Goal: Task Accomplishment & Management: Use online tool/utility

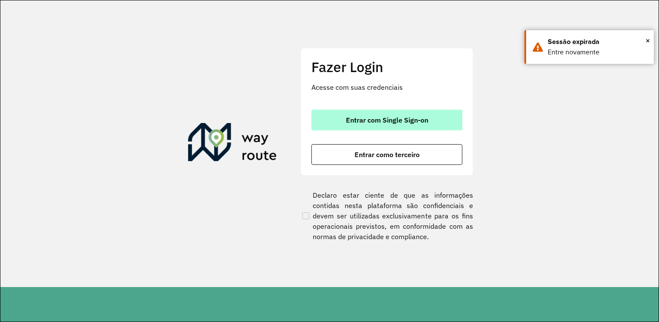
click at [408, 116] on font "Entrar com Single Sign-on" at bounding box center [387, 120] width 82 height 9
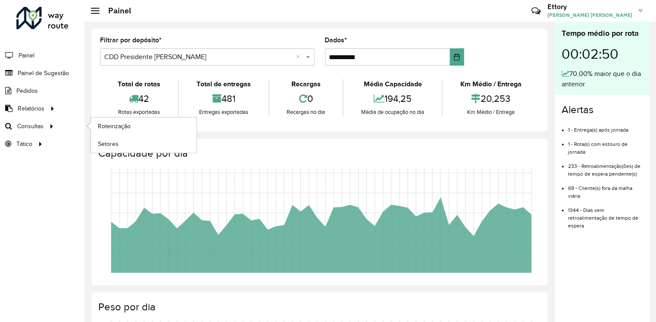
click at [62, 126] on li "Consultas Roteirização Setores" at bounding box center [42, 126] width 85 height 18
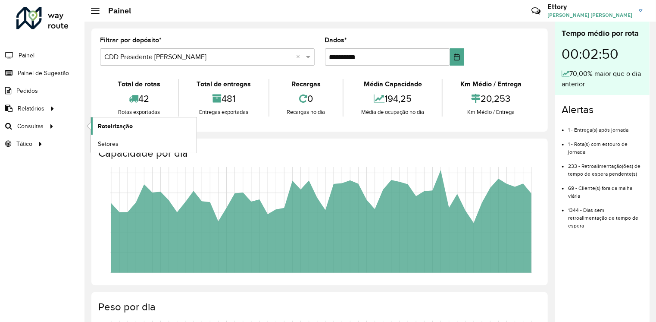
click at [106, 125] on span "Roteirização" at bounding box center [115, 126] width 35 height 9
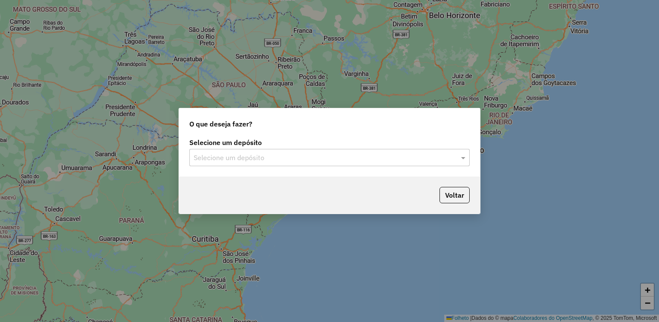
click at [255, 159] on input "text" at bounding box center [321, 158] width 254 height 10
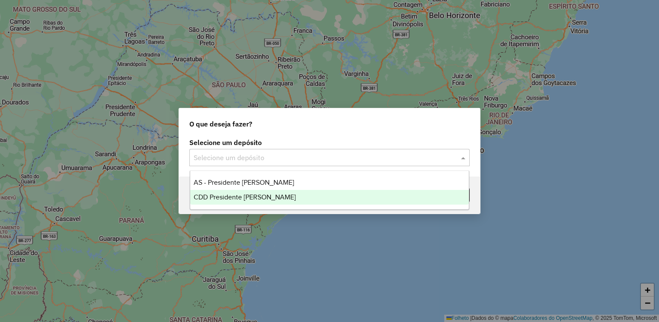
drag, startPoint x: 266, startPoint y: 198, endPoint x: 353, endPoint y: 200, distance: 87.1
click at [266, 198] on span "CDD Presidente [PERSON_NAME]" at bounding box center [245, 196] width 102 height 7
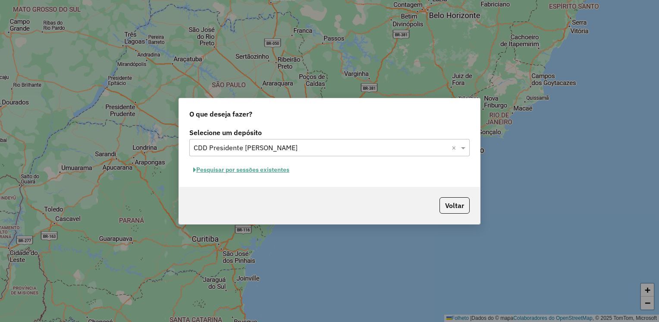
click at [264, 171] on font "Pesquisar por sessões existentes" at bounding box center [242, 170] width 93 height 8
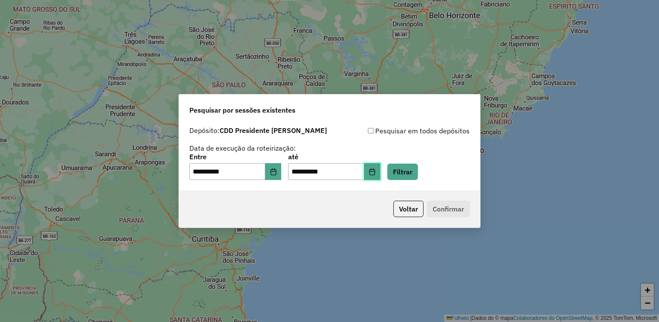
click at [376, 174] on icon "Escolha a data" at bounding box center [372, 171] width 7 height 7
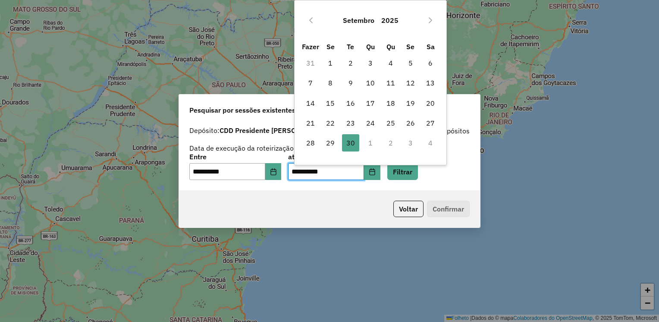
click at [371, 141] on td "1" at bounding box center [371, 143] width 20 height 20
click at [430, 21] on icon "Próximo mês" at bounding box center [430, 20] width 3 height 6
click at [368, 60] on font "1" at bounding box center [370, 63] width 4 height 10
type input "**********"
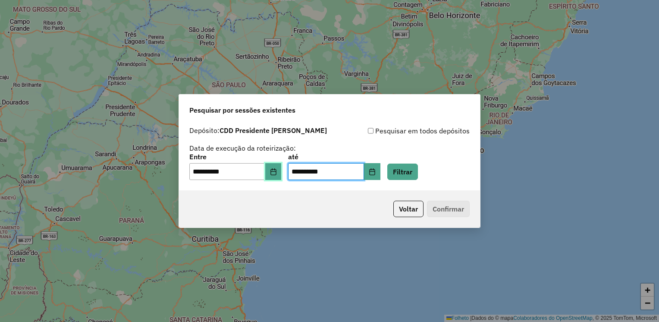
click at [272, 165] on button "Escolha a data" at bounding box center [273, 171] width 16 height 17
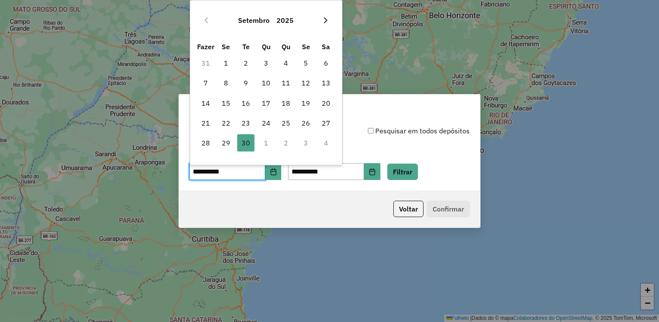
click at [326, 21] on icon "Próximo mês" at bounding box center [325, 20] width 7 height 7
click at [265, 63] on font "1" at bounding box center [266, 63] width 4 height 10
type input "**********"
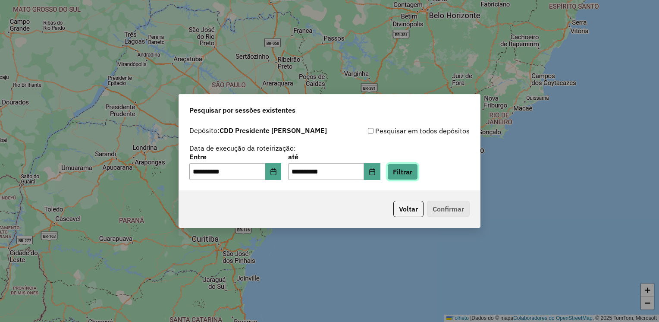
click at [409, 172] on button "Filtrar" at bounding box center [402, 171] width 31 height 16
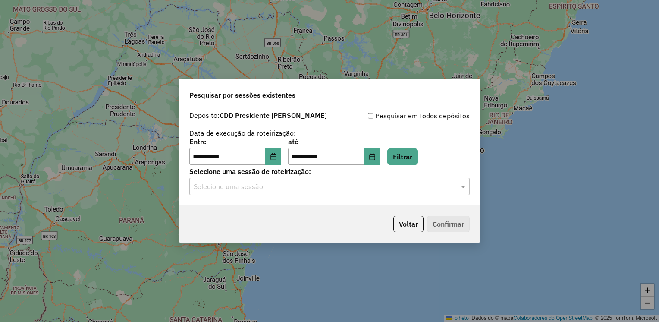
click at [283, 194] on div "Selecione uma sessão" at bounding box center [329, 186] width 280 height 17
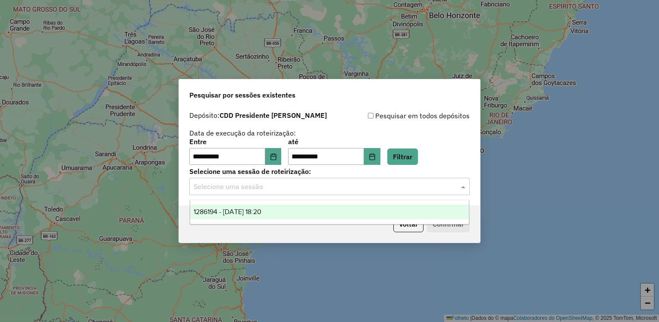
click at [286, 210] on div "1286194 - 01/10/2025 18:20" at bounding box center [329, 211] width 279 height 15
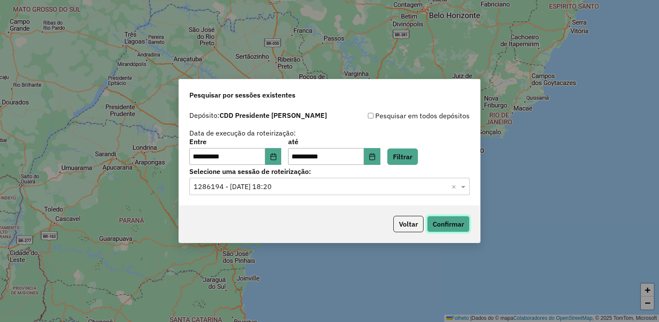
click at [445, 223] on button "Confirmar" at bounding box center [448, 224] width 43 height 16
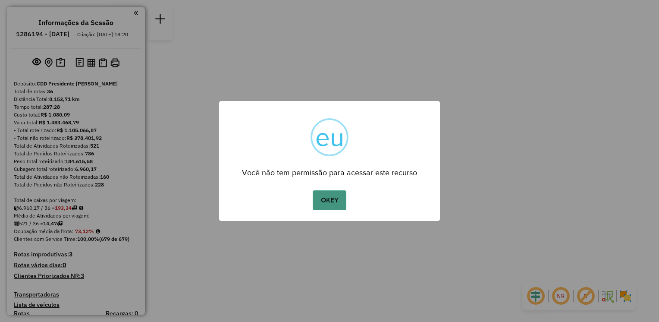
click at [328, 206] on button "OKEY" at bounding box center [330, 200] width 34 height 20
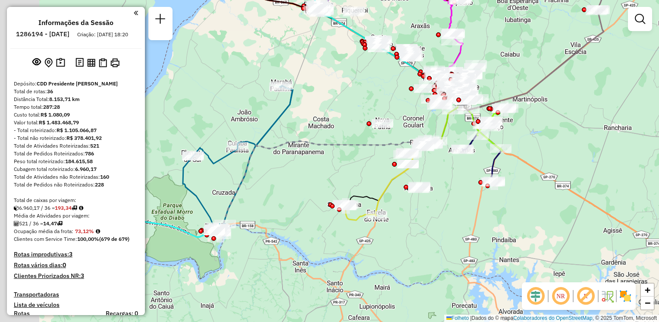
drag, startPoint x: 290, startPoint y: 292, endPoint x: 442, endPoint y: 221, distance: 168.4
click at [447, 216] on div "Janela de atendimento Grade de atendimento Capacidade Transportadoras Veículos …" at bounding box center [329, 161] width 659 height 322
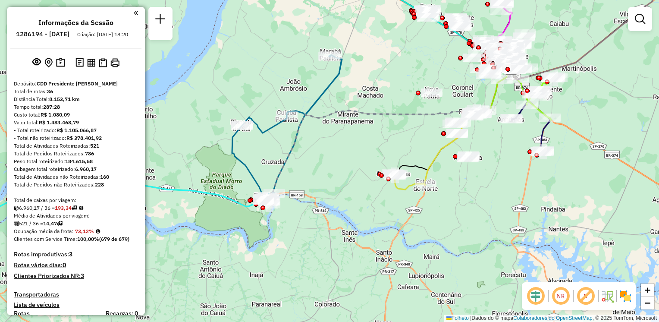
drag, startPoint x: 405, startPoint y: 248, endPoint x: 419, endPoint y: 246, distance: 13.9
click at [423, 247] on div "Janela de atendimento Grade de atendimento Capacidade Transportadoras Veículos …" at bounding box center [329, 161] width 659 height 322
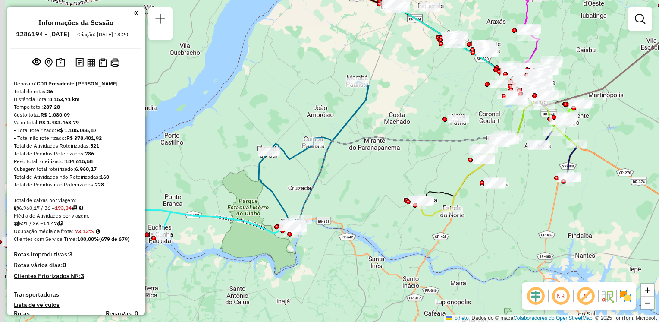
click at [371, 211] on div "Janela de atendimento Grade de atendimento Capacidade Transportadoras Veículos …" at bounding box center [329, 161] width 659 height 322
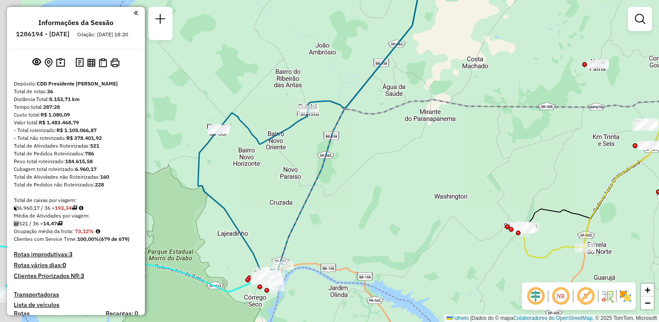
drag, startPoint x: 331, startPoint y: 213, endPoint x: 368, endPoint y: 212, distance: 37.5
click at [368, 212] on div "Janela de atendimento Grade de atendimento Capacidade Transportadoras Veículos …" at bounding box center [329, 161] width 659 height 322
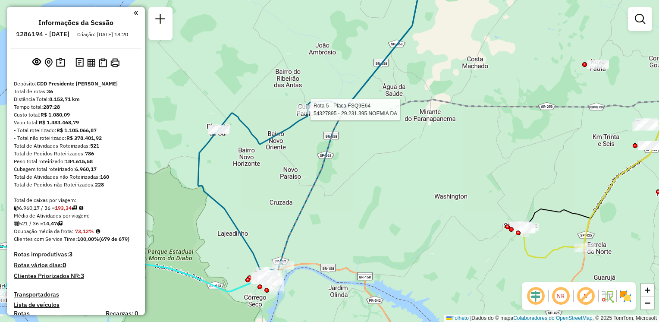
select select "**********"
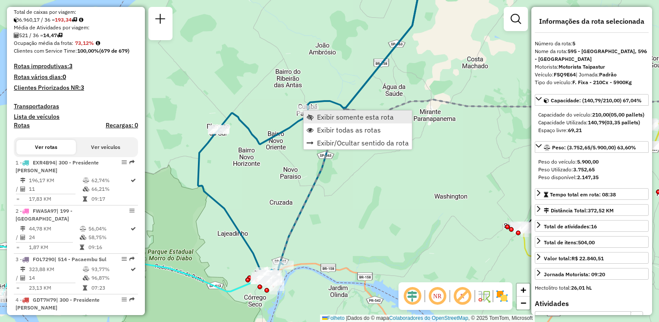
scroll to position [538, 0]
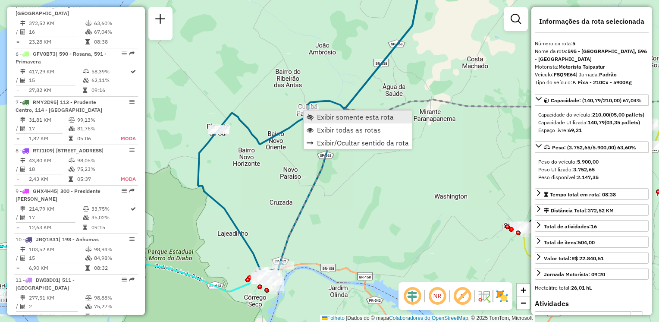
click at [326, 118] on span "Exibir somente esta rota" at bounding box center [355, 116] width 77 height 7
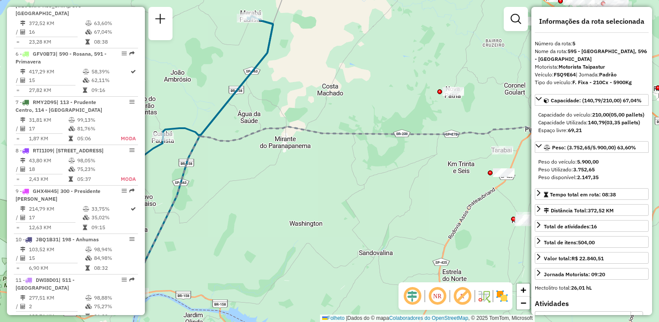
drag, startPoint x: 282, startPoint y: 124, endPoint x: 426, endPoint y: 169, distance: 151.7
click at [426, 173] on icon at bounding box center [370, 172] width 486 height 256
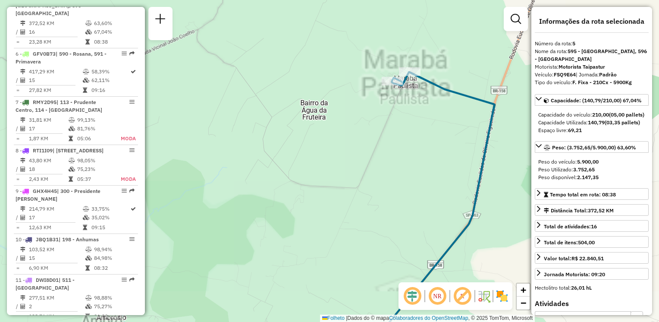
drag, startPoint x: 422, startPoint y: 107, endPoint x: 403, endPoint y: 126, distance: 27.1
click at [416, 140] on div "Janela de atendimento Grade de atendimento Capacidade Transportadoras Veículos …" at bounding box center [329, 161] width 659 height 322
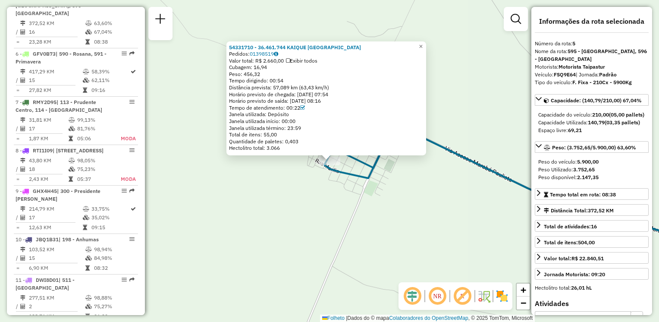
drag, startPoint x: 385, startPoint y: 165, endPoint x: 388, endPoint y: 147, distance: 18.4
click at [385, 165] on div "54331710 - 36.461.744 KAIQUE BENTO DOS SANTOS Pedidos: 01398519 Valor total: R$…" at bounding box center [329, 161] width 659 height 322
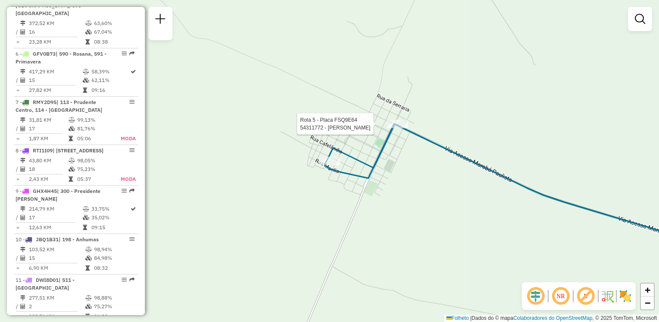
select select "**********"
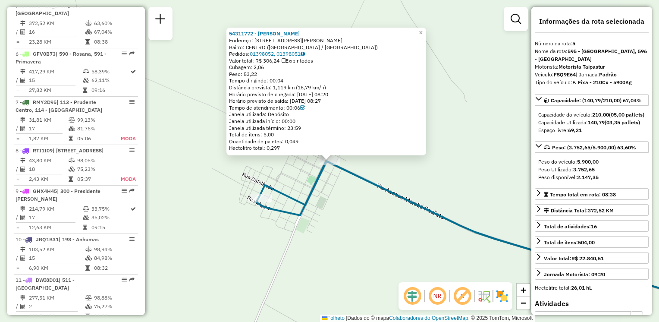
click at [345, 235] on div "54311772 - [PERSON_NAME] Endereço: [STREET_ADDRESS][PERSON_NAME] [GEOGRAPHIC_DA…" at bounding box center [329, 161] width 659 height 322
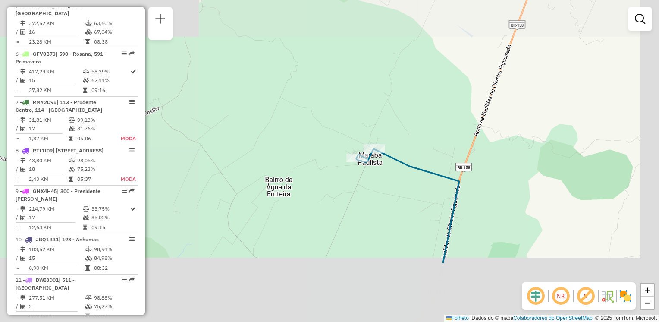
drag, startPoint x: 284, startPoint y: 295, endPoint x: 533, endPoint y: -31, distance: 409.7
click at [533, 0] on html "Aguarde... Pop-up bloqueado! Seu navegador bloqueou automáticamente a abertura …" at bounding box center [329, 161] width 659 height 322
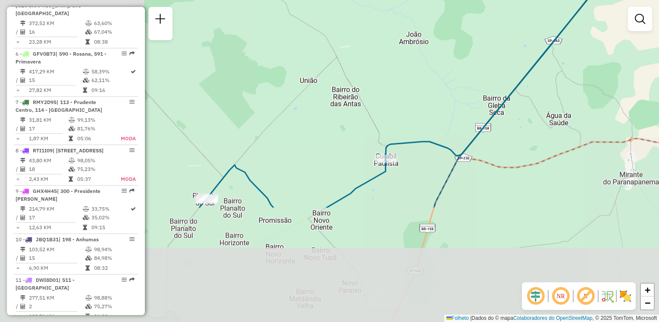
drag, startPoint x: 319, startPoint y: 242, endPoint x: 430, endPoint y: 87, distance: 190.5
click at [430, 87] on div "Janela de atendimento Grade de atendimento Capacidade Transportadoras Veículos …" at bounding box center [329, 161] width 659 height 322
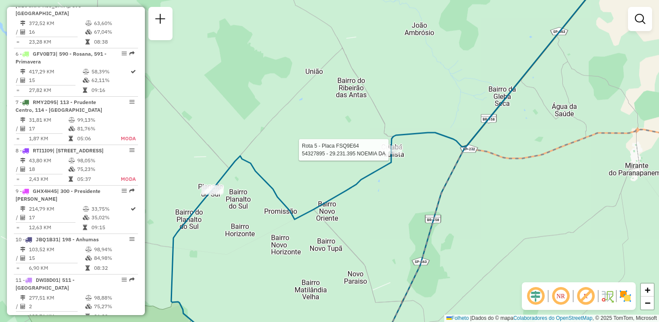
select select "**********"
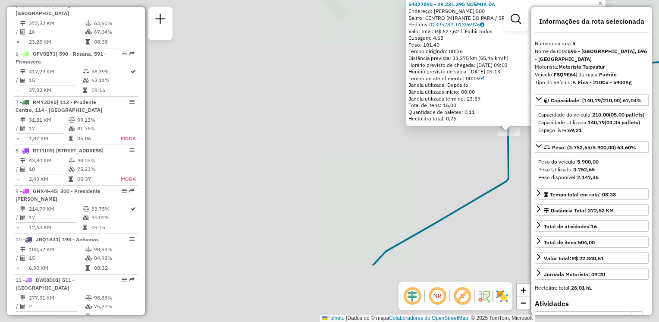
drag, startPoint x: 250, startPoint y: 282, endPoint x: 535, endPoint y: 151, distance: 313.4
click at [538, 153] on hb-router-mapa "Informações da Sessão 1286194 - [DATE] Criação: [DATE] 18:20 Depósito: CDD Pres…" at bounding box center [329, 161] width 659 height 322
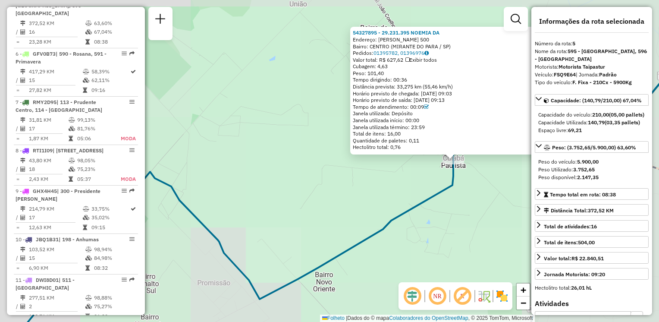
drag, startPoint x: 354, startPoint y: 254, endPoint x: 418, endPoint y: 150, distance: 122.2
click at [418, 150] on div "54327895 - 29.231.395 NOEMIA DA Endereço: [PERSON_NAME] 500 Bairro: [GEOGRAPHIC…" at bounding box center [329, 161] width 659 height 322
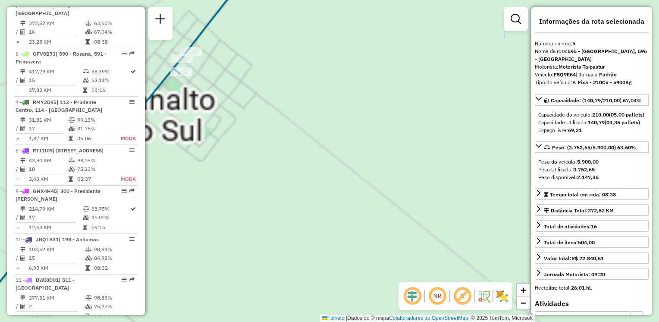
drag, startPoint x: 205, startPoint y: 146, endPoint x: 253, endPoint y: 129, distance: 50.3
click at [294, 198] on div "54327895 - 29.231.395 NOEMIA DA Endereço: [PERSON_NAME] 500 Bairro: [GEOGRAPHIC…" at bounding box center [329, 161] width 659 height 322
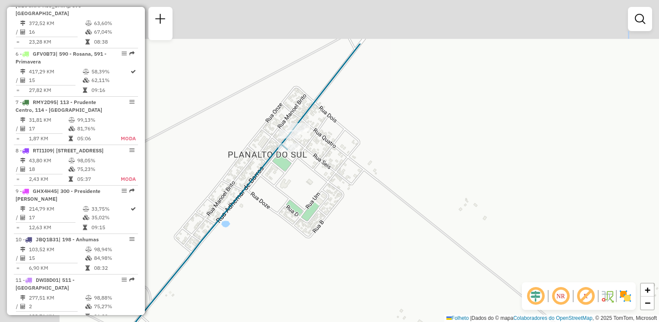
drag, startPoint x: 229, startPoint y: 72, endPoint x: 344, endPoint y: 151, distance: 139.6
click at [344, 151] on div "Janela de atendimento Grade de atendimento Capacidade Transportadoras Veículos …" at bounding box center [329, 161] width 659 height 322
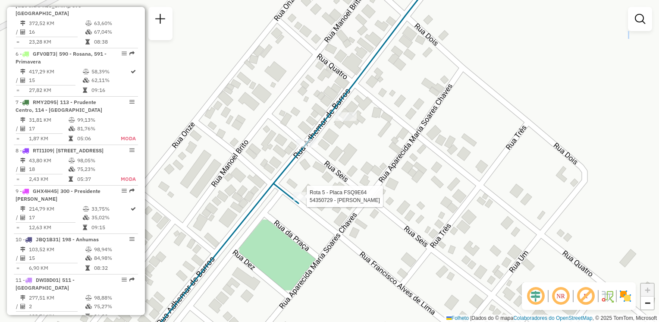
select select "**********"
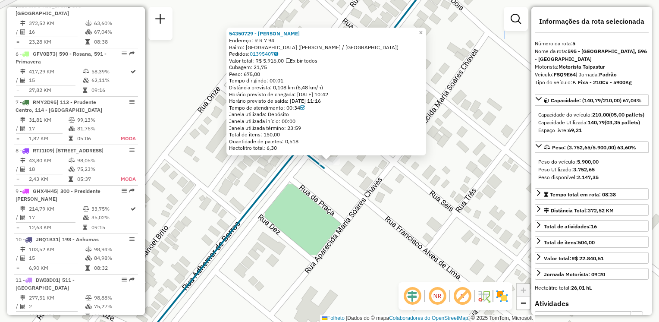
click at [292, 200] on div "54350729 - [PERSON_NAME] UL Endereço: R R 7 94 Bairro: [GEOGRAPHIC_DATA] ([PERS…" at bounding box center [329, 161] width 659 height 322
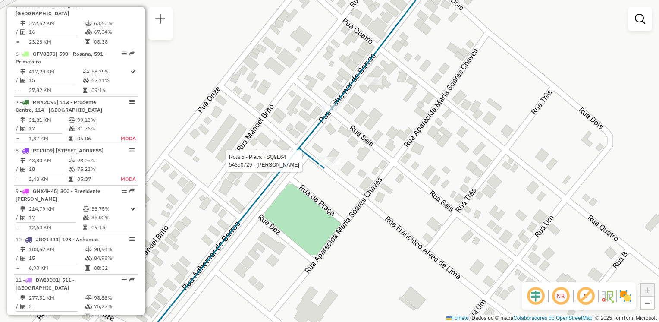
select select "**********"
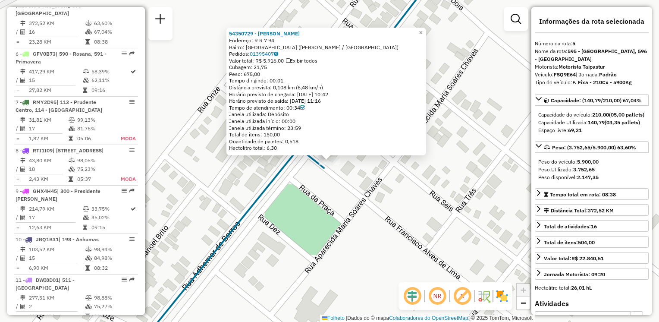
click at [329, 192] on div "54350729 - [PERSON_NAME] UL Endereço: R R 7 94 Bairro: [GEOGRAPHIC_DATA] ([PERS…" at bounding box center [329, 161] width 659 height 322
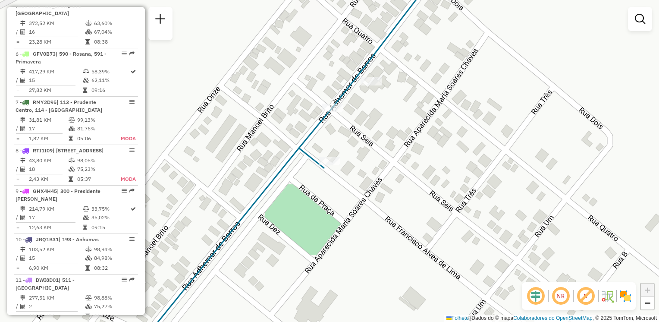
click at [335, 116] on div "Janela de atendimento Grade de atendimento Capacidade Transportadoras Veículos …" at bounding box center [329, 161] width 659 height 322
select select "**********"
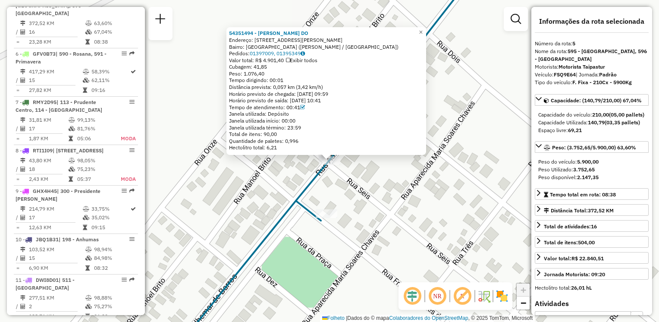
click at [362, 166] on div "54351494 - [PERSON_NAME] DO Endereço: [STREET_ADDRESS][PERSON_NAME] ([PERSON_NA…" at bounding box center [329, 161] width 659 height 322
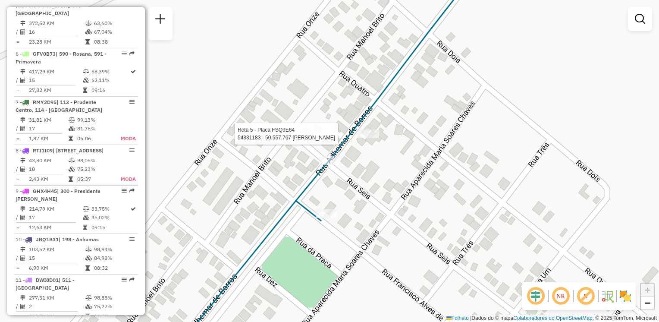
select select "**********"
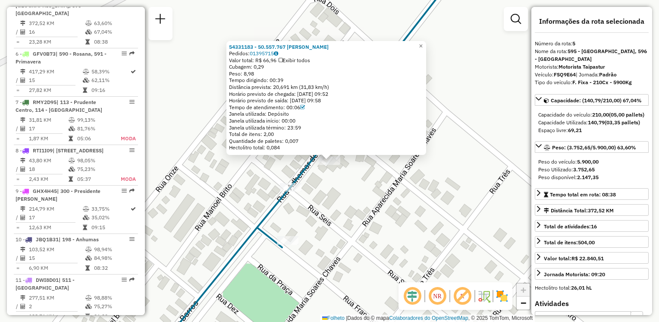
click at [363, 189] on div "54331183 - 50.557.767 [PERSON_NAME] Pedidos: 01395715 Valor total: R$ 66,96 Exi…" at bounding box center [329, 161] width 659 height 322
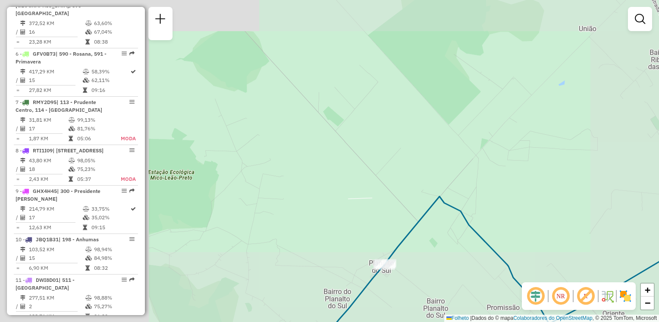
drag, startPoint x: 432, startPoint y: 292, endPoint x: 381, endPoint y: 145, distance: 155.7
click at [381, 146] on div "Janela de atendimento Grade de atendimento Capacidade Transportadoras Veículos …" at bounding box center [329, 161] width 659 height 322
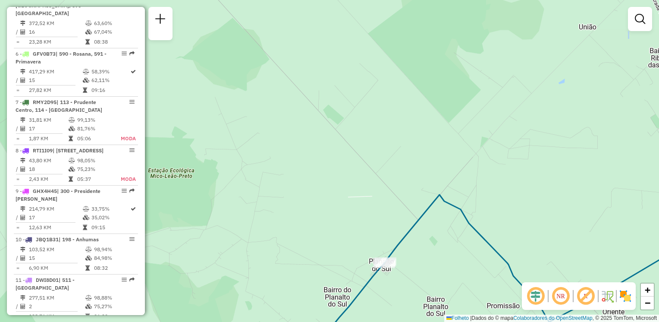
drag, startPoint x: 449, startPoint y: 256, endPoint x: 345, endPoint y: 99, distance: 188.6
click at [345, 99] on div "Janela de atendimento Grade de atendimento Capacidade Transportadoras Veículos …" at bounding box center [329, 161] width 659 height 322
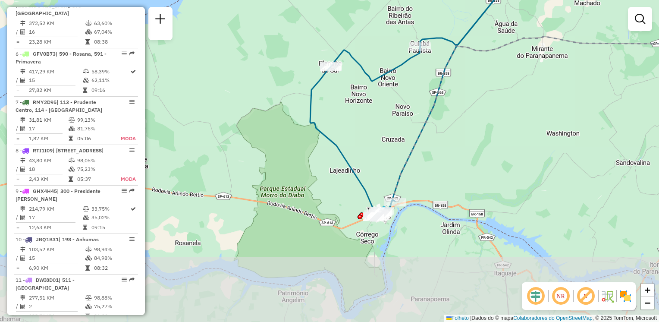
drag, startPoint x: 395, startPoint y: 199, endPoint x: 376, endPoint y: 114, distance: 87.7
click at [376, 115] on div "Janela de atendimento Grade de atendimento Capacidade Transportadoras Veículos …" at bounding box center [329, 161] width 659 height 322
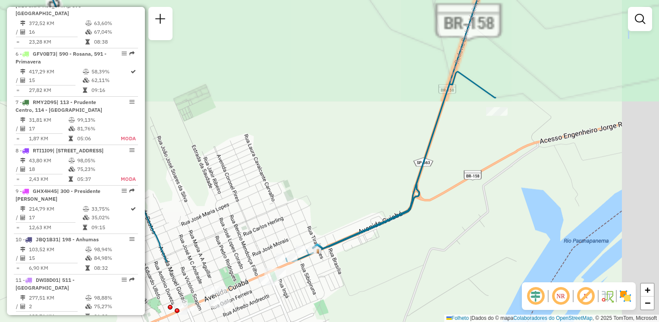
drag, startPoint x: 379, startPoint y: 156, endPoint x: 365, endPoint y: 135, distance: 25.2
click at [365, 138] on div "Janela de atendimento Grade de atendimento Capacidade Transportadoras Veículos …" at bounding box center [329, 161] width 659 height 322
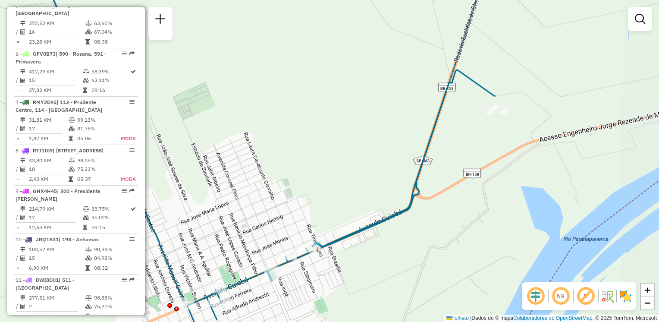
drag, startPoint x: 371, startPoint y: 167, endPoint x: 427, endPoint y: 108, distance: 81.4
click at [427, 109] on div "Janela de atendimento Grade de atendimento Capacidade Transportadoras Veículos …" at bounding box center [329, 161] width 659 height 322
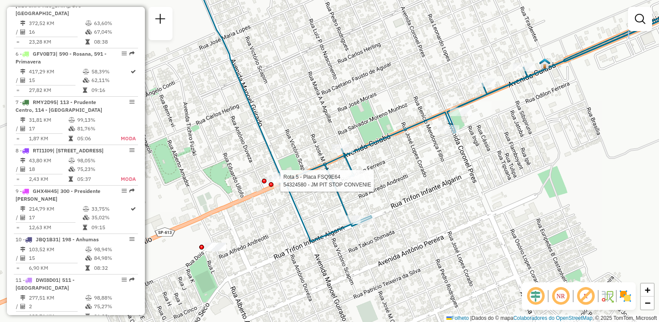
click at [271, 182] on div at bounding box center [271, 184] width 5 height 5
select select "**********"
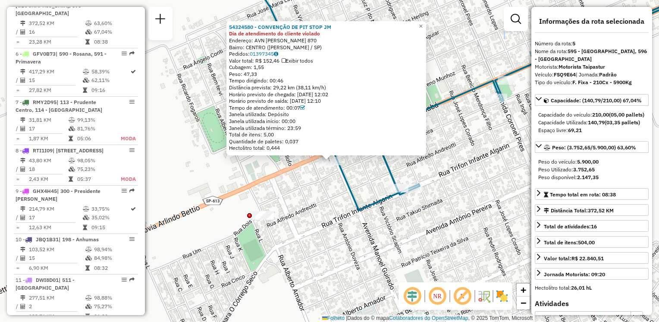
click at [410, 196] on div "54324580 - CONVENÇÃO DE PIT STOP JM Dia de atendimento do cliente violado Ender…" at bounding box center [329, 161] width 659 height 322
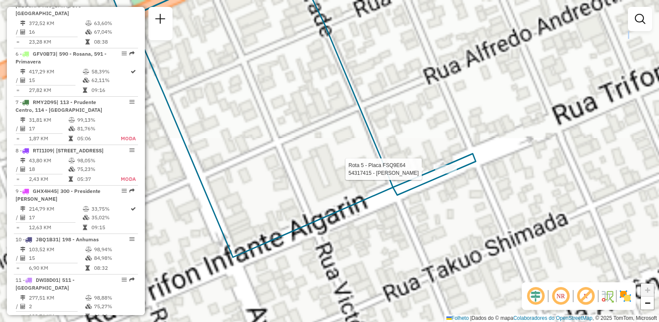
select select "**********"
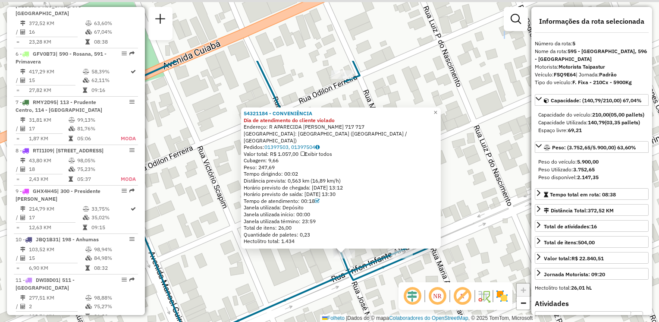
drag, startPoint x: 269, startPoint y: 203, endPoint x: 272, endPoint y: 234, distance: 31.2
click at [277, 272] on div "54321184 - CONVENIÊNCIA Dia de atendimento do cliente violado Endereço: R APARE…" at bounding box center [329, 161] width 659 height 322
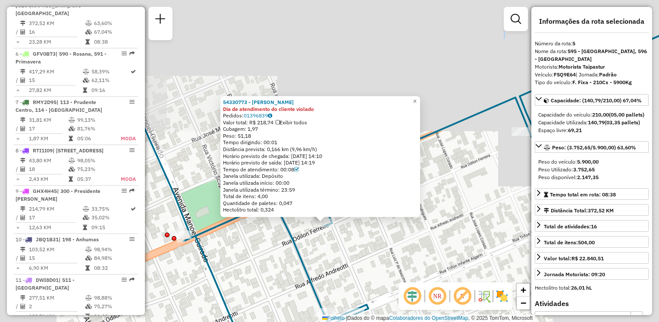
drag, startPoint x: 427, startPoint y: 160, endPoint x: 351, endPoint y: 253, distance: 120.2
click at [351, 254] on div "54330773 - [PERSON_NAME] Dia de atendimento do cliente violado Pedidos: 0139683…" at bounding box center [329, 161] width 659 height 322
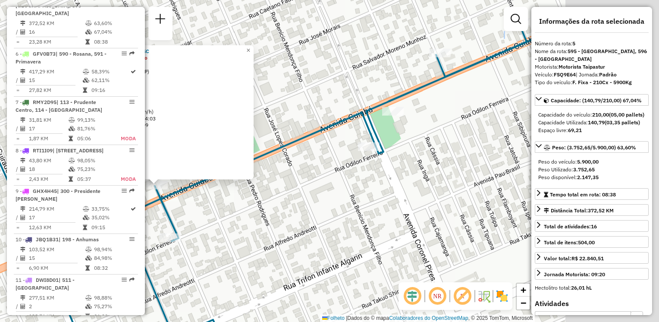
drag, startPoint x: 412, startPoint y: 188, endPoint x: 239, endPoint y: 211, distance: 174.1
click at [239, 211] on div "54320755 - [PERSON_NAME] DE VASC Dia de atendimento do cliente violado Endereço…" at bounding box center [329, 161] width 659 height 322
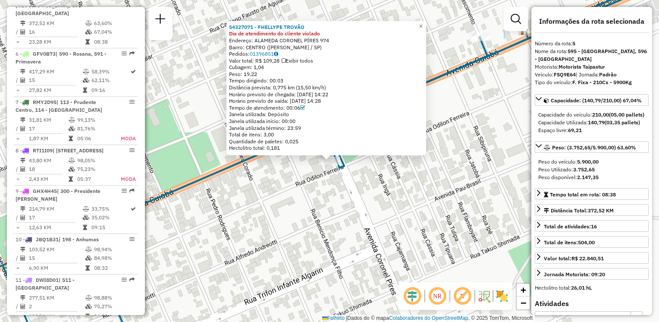
click at [476, 117] on div "54327071 - FHELLYPE TROVÃO Dia de atendimento do cliente violado Endereço: ALAM…" at bounding box center [329, 161] width 659 height 322
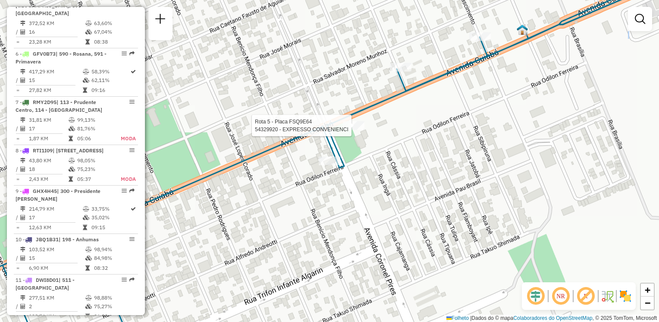
select select "**********"
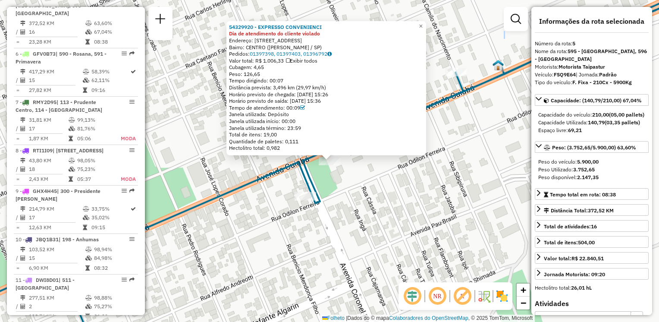
drag, startPoint x: 381, startPoint y: 174, endPoint x: 371, endPoint y: 224, distance: 50.7
click at [371, 226] on div "54329920 - EXPRESSO CONVENIENCI Dia de atendimento do cliente violado Endereço:…" at bounding box center [329, 161] width 659 height 322
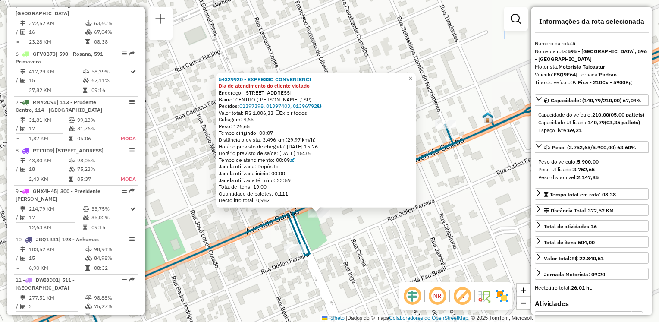
click at [445, 153] on icon at bounding box center [329, 188] width 791 height 332
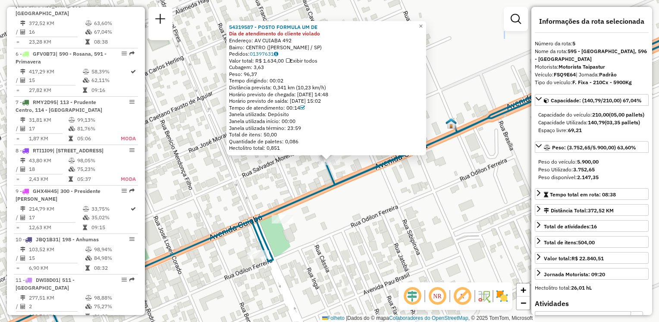
click at [431, 194] on div "54319587 - POSTO FORMULA UM DE Dia de atendimento do cliente violado Endereço: …" at bounding box center [329, 161] width 659 height 322
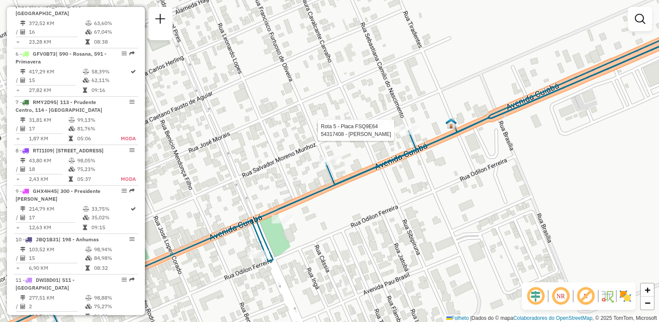
select select "**********"
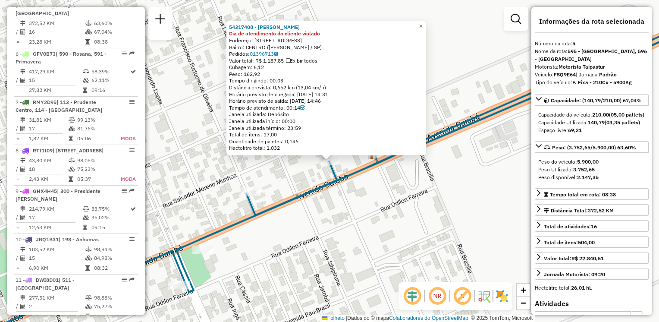
click at [404, 197] on div "54317408 - [PERSON_NAME] VIEI Dia de atendimento do cliente violado Endereço: […" at bounding box center [329, 161] width 659 height 322
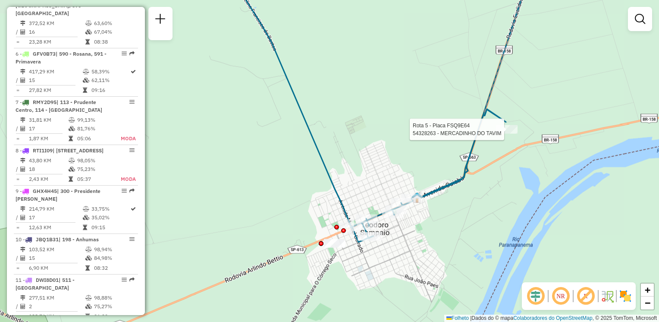
select select "**********"
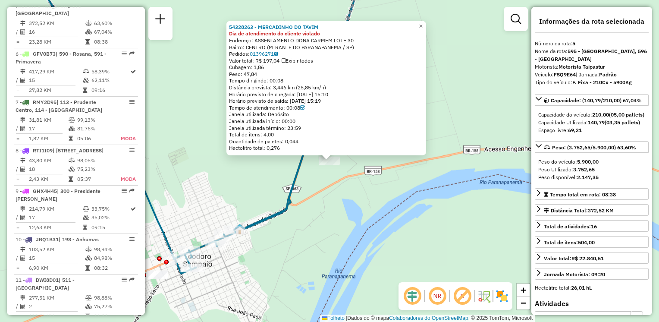
click at [386, 231] on div "54328263 - MERCADINHO DO TAVIM Dia de atendimento do cliente violado Endereço: …" at bounding box center [329, 161] width 659 height 322
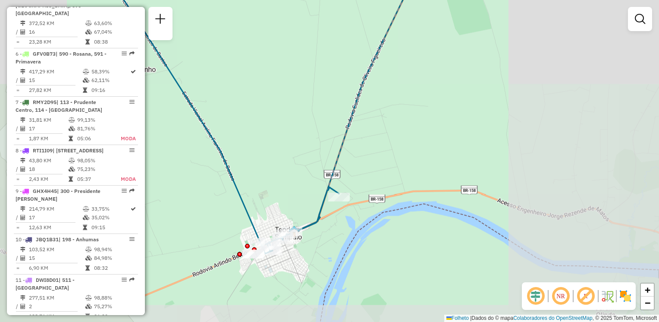
drag, startPoint x: 354, startPoint y: 221, endPoint x: 407, endPoint y: 204, distance: 55.9
click at [407, 203] on div "Janela de atendimento Grade de atendimento Capacidade Transportadoras Veículos …" at bounding box center [329, 161] width 659 height 322
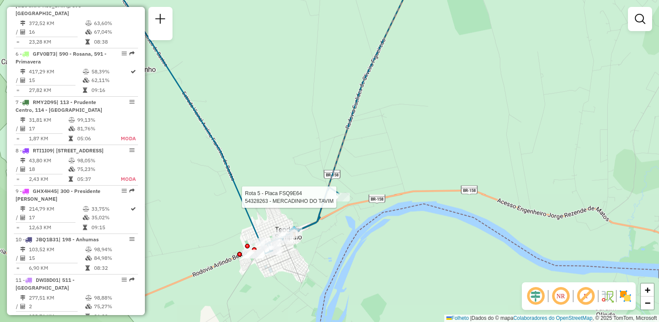
select select "**********"
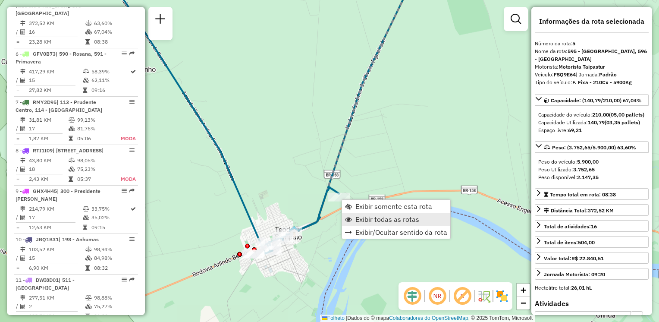
click at [386, 219] on span "Exibir todas as rotas" at bounding box center [387, 219] width 64 height 7
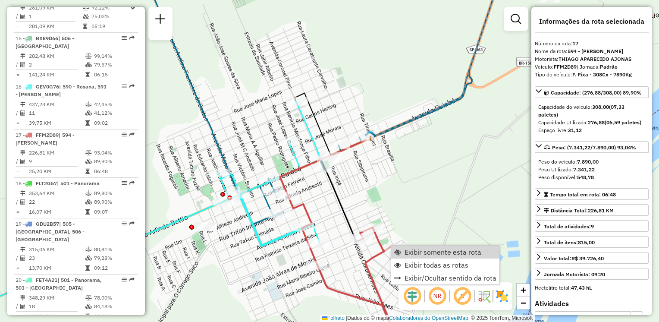
scroll to position [1117, 0]
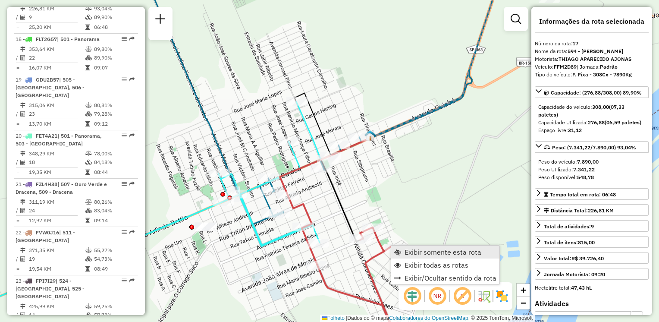
click at [421, 252] on span "Exibir somente esta rota" at bounding box center [442, 251] width 77 height 7
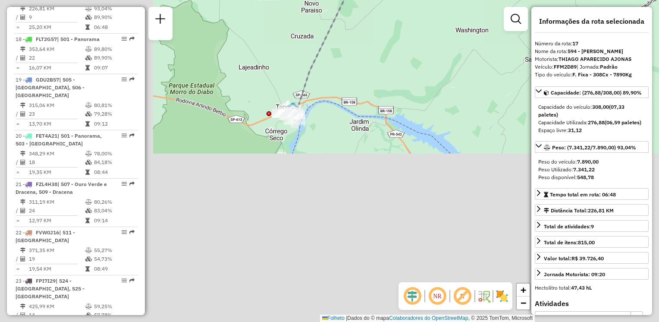
drag, startPoint x: 297, startPoint y: 261, endPoint x: 436, endPoint y: 113, distance: 203.5
click at [502, 84] on div "Janela de atendimento Grade de atendimento Capacidade Transportadoras Veículos …" at bounding box center [329, 161] width 659 height 322
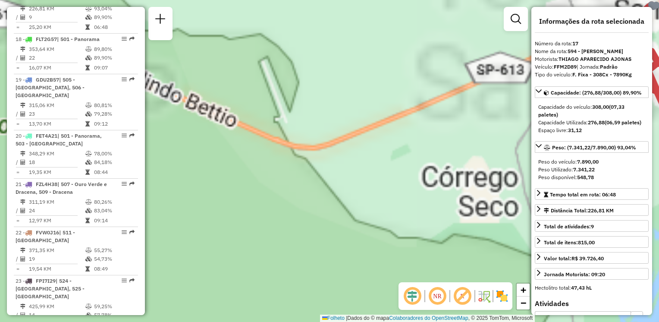
click at [430, 149] on div "Janela de atendimento Grade de atendimento Capacidade Transportadoras Veículos …" at bounding box center [329, 161] width 659 height 322
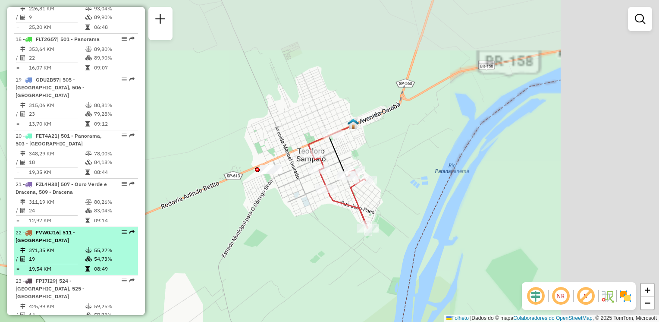
drag, startPoint x: 374, startPoint y: 197, endPoint x: 131, endPoint y: 268, distance: 253.9
click at [131, 268] on hb-router-mapa "Informações da Sessão 1286194 - [DATE] Criação: [DATE] 18:20 Depósito: CDD Pres…" at bounding box center [329, 161] width 659 height 322
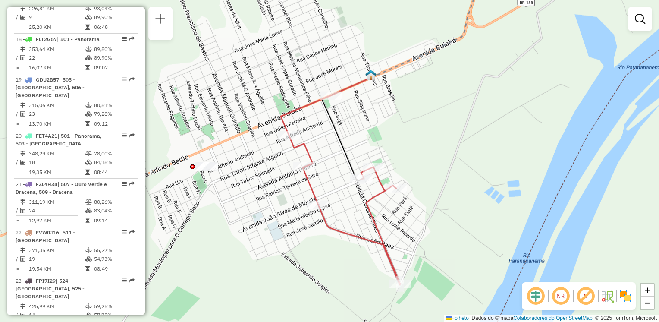
drag, startPoint x: 255, startPoint y: 234, endPoint x: 154, endPoint y: 221, distance: 101.7
click at [135, 234] on hb-router-mapa "Informações da Sessão 1286194 - [DATE] Criação: [DATE] 18:20 Depósito: CDD Pres…" at bounding box center [329, 161] width 659 height 322
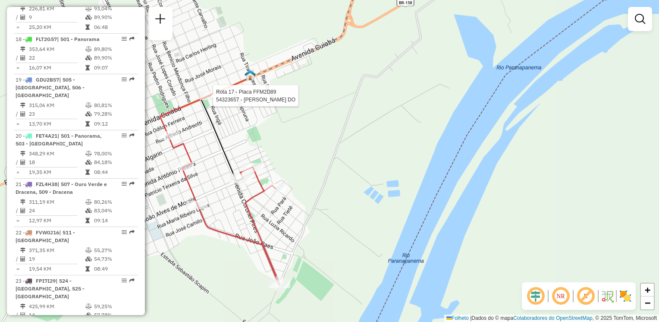
select select "**********"
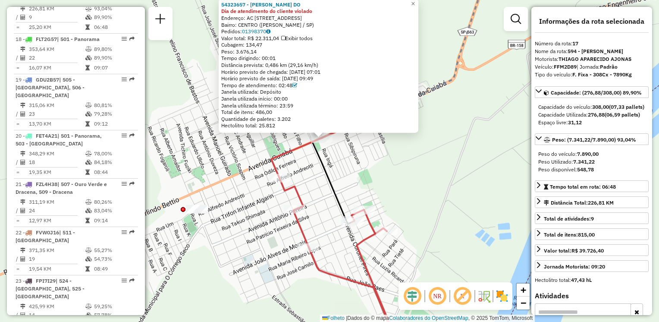
drag, startPoint x: 372, startPoint y: 198, endPoint x: 364, endPoint y: 175, distance: 23.9
click at [364, 175] on div "54323657 - [PERSON_NAME] DO Dia de atendimento do cliente violado Endereço: AC …" at bounding box center [329, 161] width 659 height 322
drag, startPoint x: 419, startPoint y: 1, endPoint x: 419, endPoint y: 34, distance: 33.2
click at [414, 1] on span "×" at bounding box center [413, 3] width 4 height 7
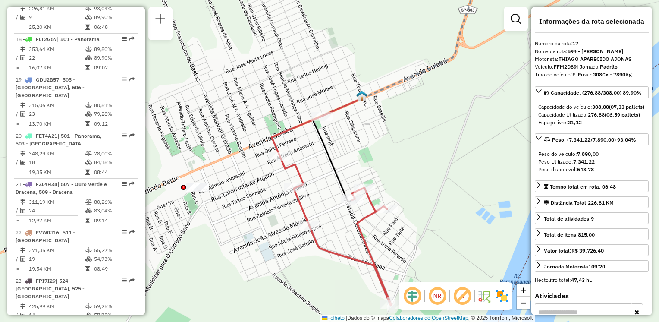
drag, startPoint x: 398, startPoint y: 191, endPoint x: 396, endPoint y: 130, distance: 61.7
click at [396, 130] on div "Janela de atendimento Grade de atendimento Capacidade Transportadoras Veículos …" at bounding box center [329, 161] width 659 height 322
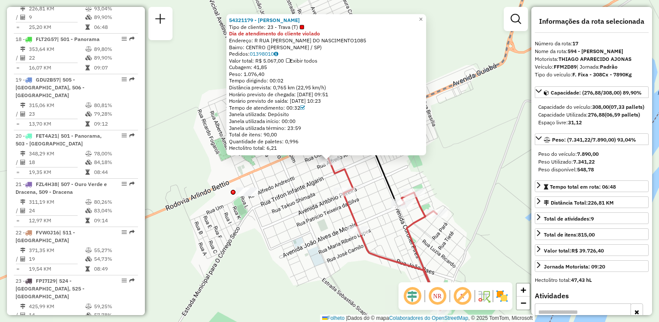
click at [438, 168] on div "Rota 17 - Placa FFM2D89 54326531 - NUM ÇEI 54321179 - [PERSON_NAME] SAN Tipo de…" at bounding box center [329, 161] width 659 height 322
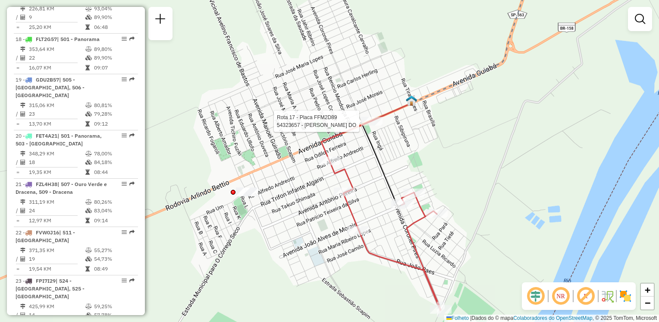
select select "**********"
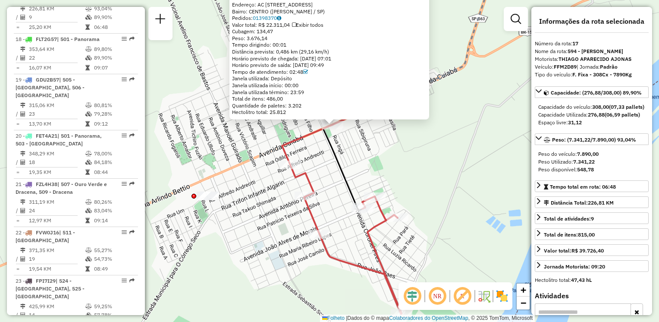
drag, startPoint x: 393, startPoint y: 188, endPoint x: 321, endPoint y: 169, distance: 74.1
click at [396, 151] on div "54323657 - [PERSON_NAME] DO Dia de atendimento do cliente violado Endereço: AC …" at bounding box center [329, 161] width 659 height 322
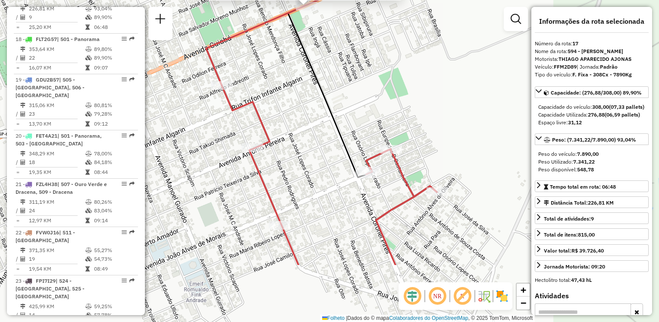
drag, startPoint x: 273, startPoint y: 142, endPoint x: 251, endPoint y: 120, distance: 31.1
click at [251, 120] on div "54323657 - [PERSON_NAME] DO Dia de atendimento do cliente violado Endereço: AC …" at bounding box center [329, 161] width 659 height 322
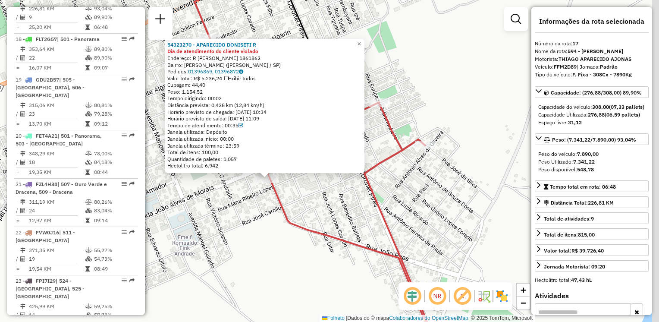
drag, startPoint x: 402, startPoint y: 239, endPoint x: 319, endPoint y: 261, distance: 85.8
click at [319, 261] on div "54323270 - APARECIDO DONISETI R Dia de atendimento do cliente violado Endereço:…" at bounding box center [329, 161] width 659 height 322
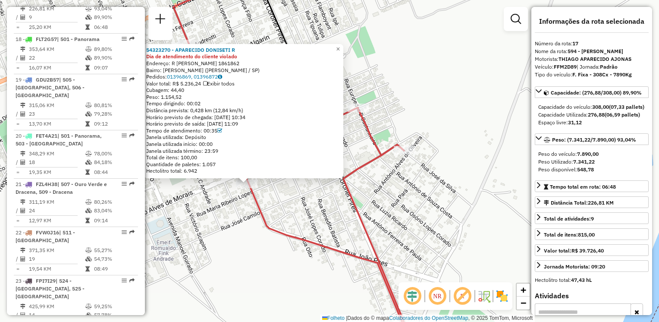
click at [404, 218] on div "54323270 - APARECIDO DONISETI R Dia de atendimento do cliente violado Endereço:…" at bounding box center [329, 161] width 659 height 322
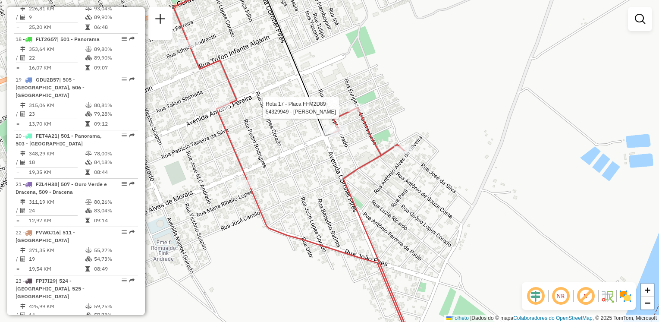
select select "**********"
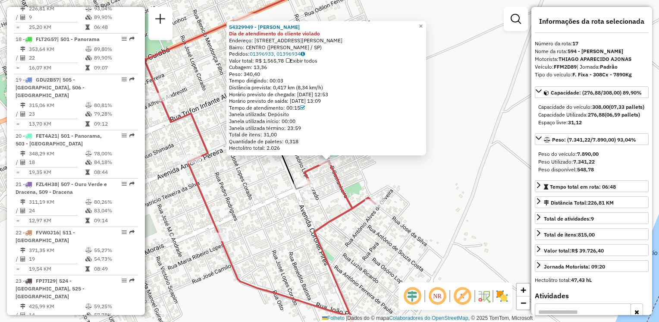
click at [386, 209] on div "54329949 - [PERSON_NAME] DE ALME Dia de atendimento do cliente violado Endereço…" at bounding box center [329, 161] width 659 height 322
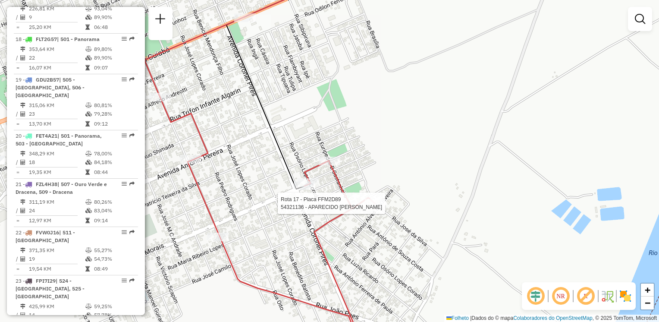
select select "**********"
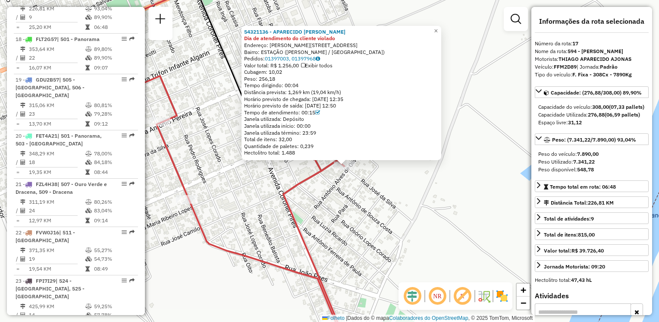
drag, startPoint x: 334, startPoint y: 191, endPoint x: 354, endPoint y: 197, distance: 20.6
click at [354, 197] on div "54321136 - APARECIDO JOSE DE SO Dia de atendimento do cliente violado Endereço:…" at bounding box center [329, 161] width 659 height 322
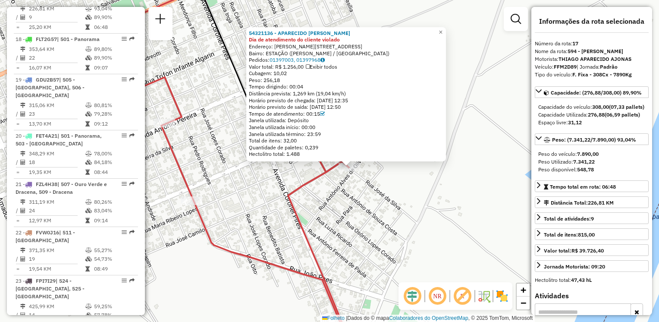
click at [355, 202] on div "54321136 - APARECIDO JOSE DE SO Dia de atendimento do cliente violado Endereço:…" at bounding box center [329, 161] width 659 height 322
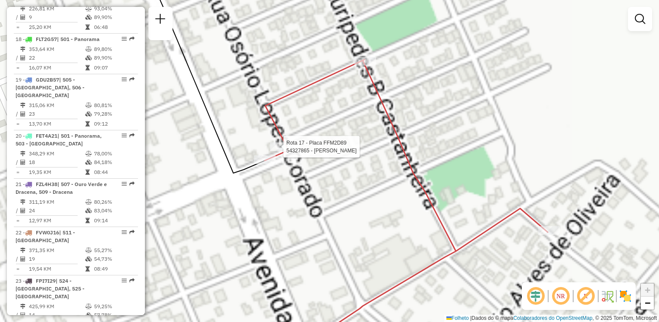
select select "**********"
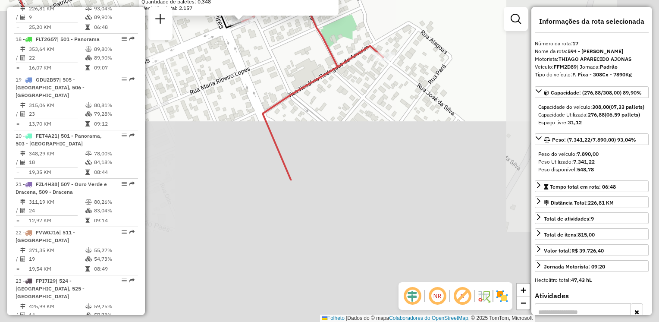
drag, startPoint x: 372, startPoint y: 262, endPoint x: 272, endPoint y: 78, distance: 209.6
click at [274, 76] on div "54331675 - 61.838.034 [PERSON_NAME] Pedidos: 01397409 Valor total: R$ 1.882,28 …" at bounding box center [329, 161] width 659 height 322
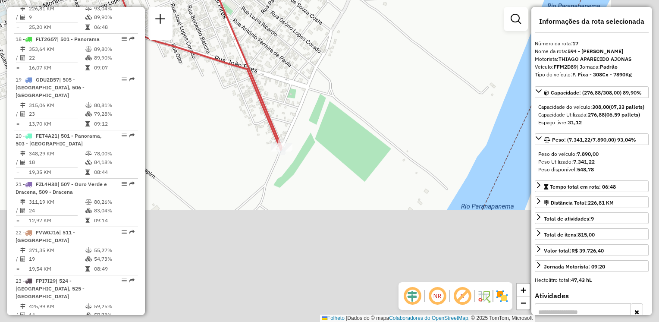
drag, startPoint x: 292, startPoint y: 137, endPoint x: 269, endPoint y: 102, distance: 41.9
click at [269, 102] on div "54331675 - 61.838.034 [PERSON_NAME] Pedidos: 01397409 Valor total: R$ 1.882,28 …" at bounding box center [329, 161] width 659 height 322
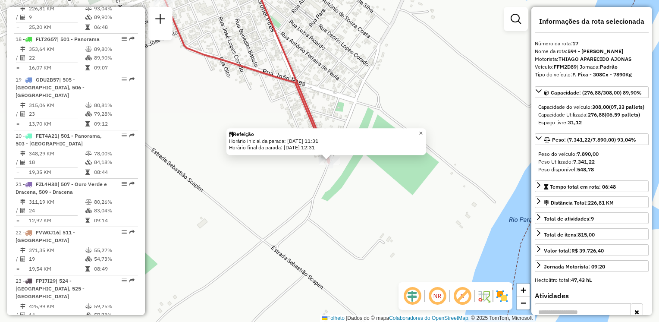
click at [423, 132] on span "×" at bounding box center [421, 132] width 4 height 7
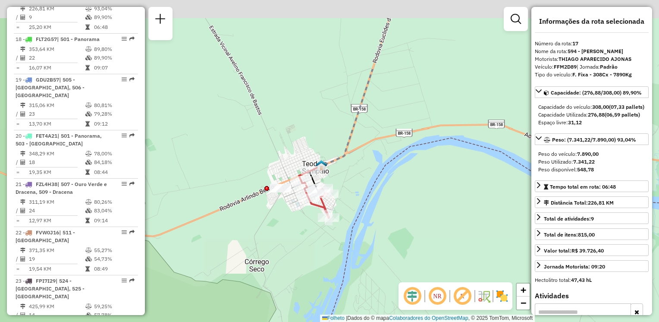
drag, startPoint x: 272, startPoint y: 149, endPoint x: 318, endPoint y: 196, distance: 66.2
click at [317, 216] on div "Janela de atendimento Grade de atendimento Capacidade Transportadoras Veículos …" at bounding box center [329, 161] width 659 height 322
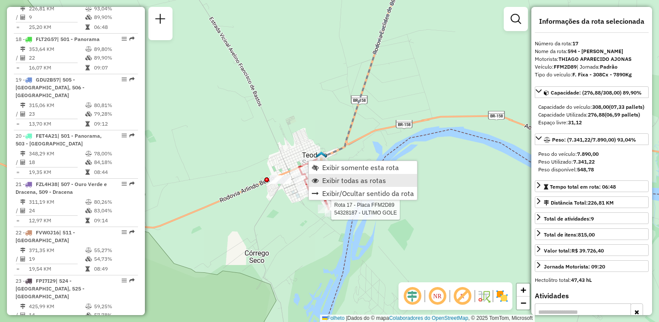
click at [335, 178] on span "Exibir todas as rotas" at bounding box center [354, 180] width 64 height 7
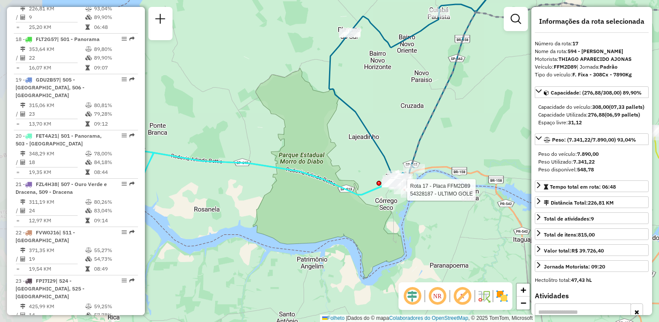
drag, startPoint x: 240, startPoint y: 240, endPoint x: 373, endPoint y: 216, distance: 135.0
click at [373, 216] on div "Rota 17 - Placa FFM2D89 54328187 - ULTIMO GOLE Janela de atendimento Grade de a…" at bounding box center [329, 161] width 659 height 322
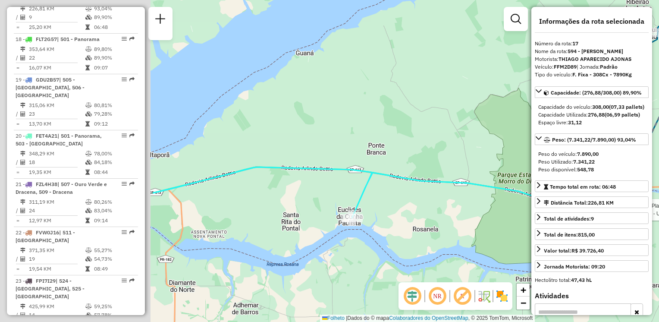
drag, startPoint x: 268, startPoint y: 228, endPoint x: 467, endPoint y: 248, distance: 199.8
click at [467, 248] on div "Rota 17 - Placa FFM2D89 54328187 - ULTIMO GOLE Janela de atendimento Grade de a…" at bounding box center [329, 161] width 659 height 322
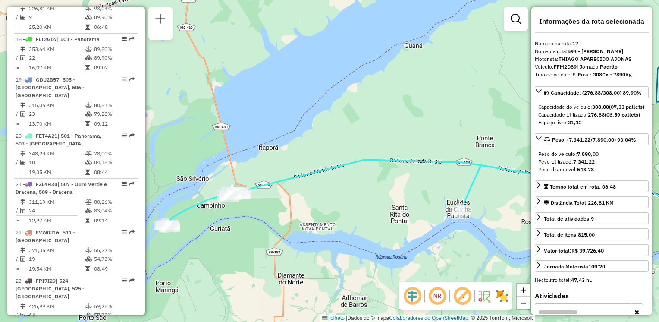
drag, startPoint x: 285, startPoint y: 208, endPoint x: 389, endPoint y: 201, distance: 104.6
click at [389, 201] on div "Rota 17 - Placa FFM2D89 54328187 - ULTIMO GOLE Janela de atendimento Grade de a…" at bounding box center [329, 161] width 659 height 322
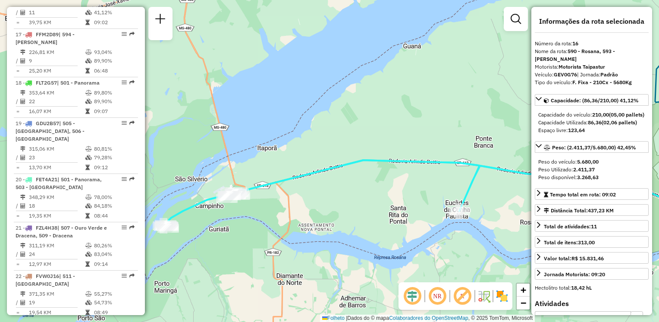
scroll to position [1069, 0]
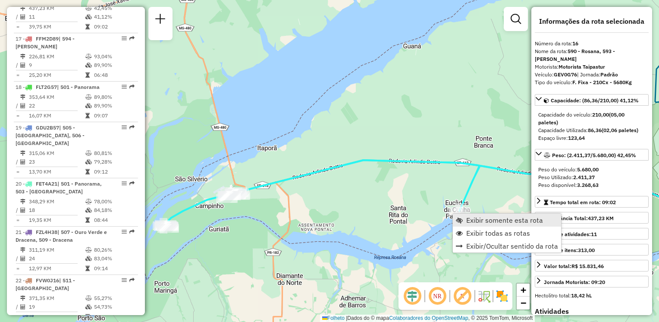
click at [466, 216] on link "Exibir somente esta rota" at bounding box center [507, 219] width 108 height 13
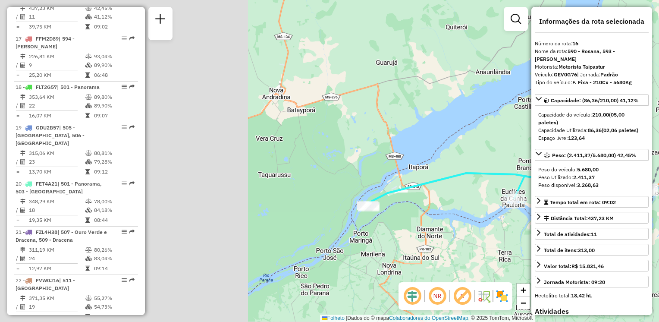
drag, startPoint x: 275, startPoint y: 230, endPoint x: 592, endPoint y: 194, distance: 319.1
click at [592, 194] on hb-router-mapa "Informações da Sessão 1286194 - [DATE] Criação: [DATE] 18:20 Depósito: CDD Pres…" at bounding box center [329, 161] width 659 height 322
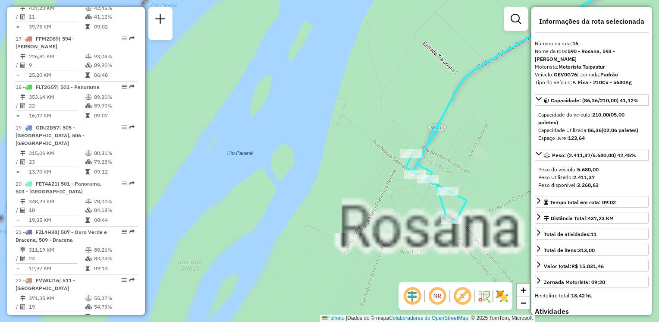
drag, startPoint x: 375, startPoint y: 211, endPoint x: 340, endPoint y: 208, distance: 35.5
click at [342, 210] on div "Rota 16 - Placa GEV0G76 54328137 - BAR DO SAMUCA Janela de atendimento Grade de…" at bounding box center [329, 161] width 659 height 322
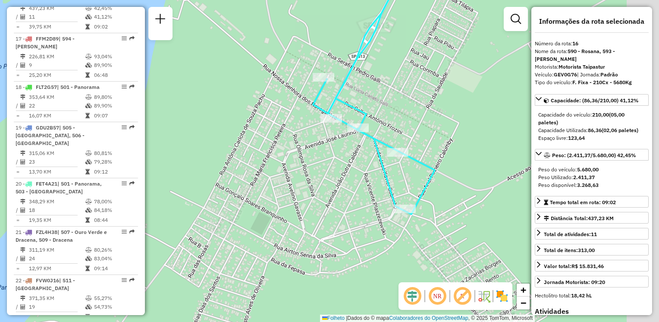
drag, startPoint x: 370, startPoint y: 215, endPoint x: 251, endPoint y: 189, distance: 121.9
click at [251, 189] on div "Rota 16 - Placa GEV0G76 54328137 - BAR DO SAMUCA Janela de atendimento Grade de…" at bounding box center [329, 161] width 659 height 322
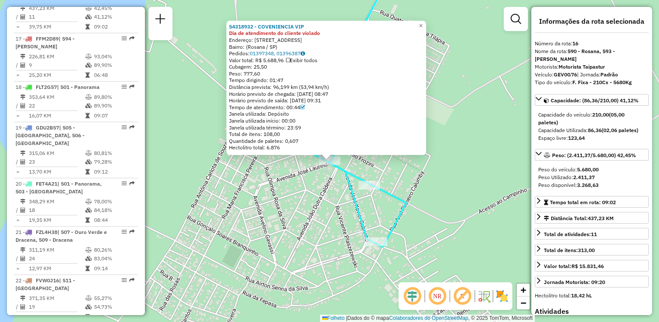
click at [337, 175] on div "54318932 - COVENIENCIA VIP Dia de atendimento do cliente violado Endereço: [STR…" at bounding box center [329, 161] width 659 height 322
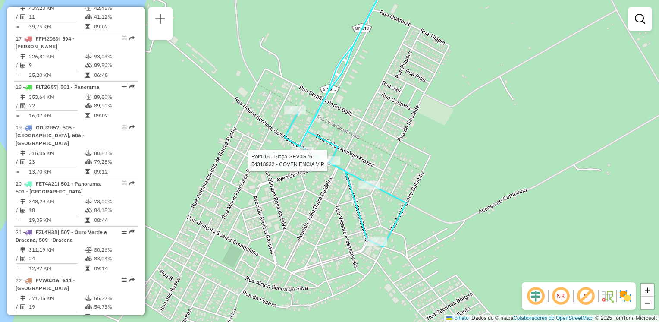
select select "**********"
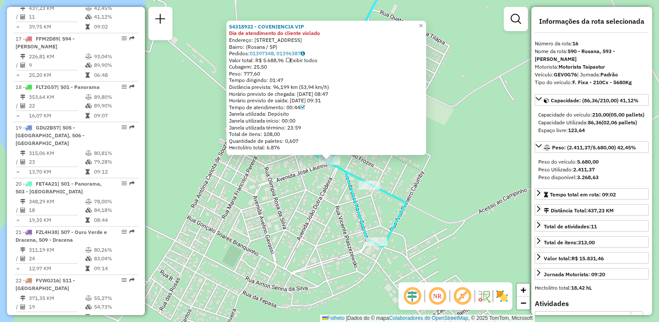
click at [347, 173] on icon at bounding box center [346, 107] width 122 height 279
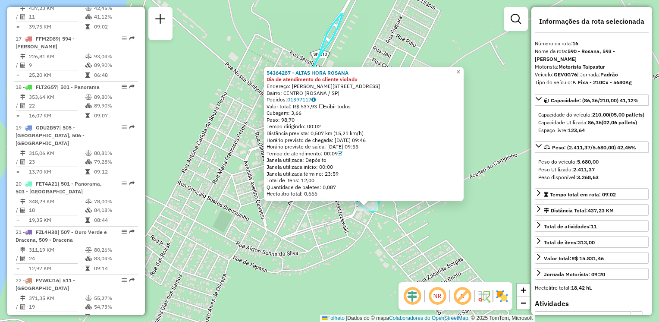
drag, startPoint x: 292, startPoint y: 180, endPoint x: 336, endPoint y: 235, distance: 71.1
click at [336, 235] on div "54364287 - ALTAS HORA ROSANA Dia de atendimento do cliente violado Endereço: [P…" at bounding box center [329, 161] width 659 height 322
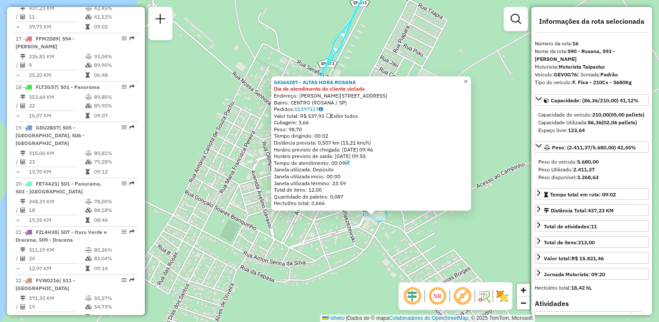
click at [471, 76] on link "×" at bounding box center [466, 81] width 10 height 10
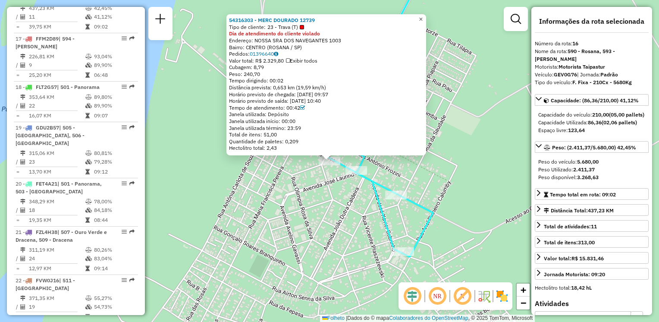
click at [423, 18] on span "×" at bounding box center [421, 19] width 4 height 7
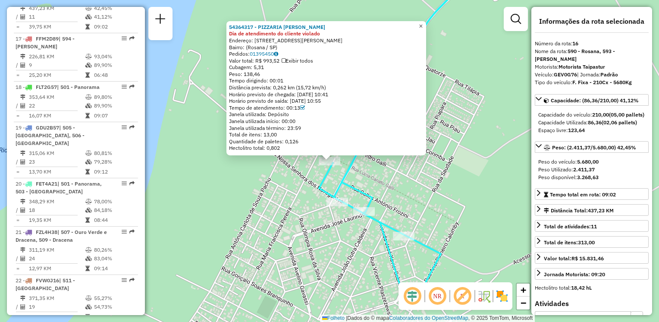
click at [423, 24] on link "×" at bounding box center [421, 26] width 10 height 10
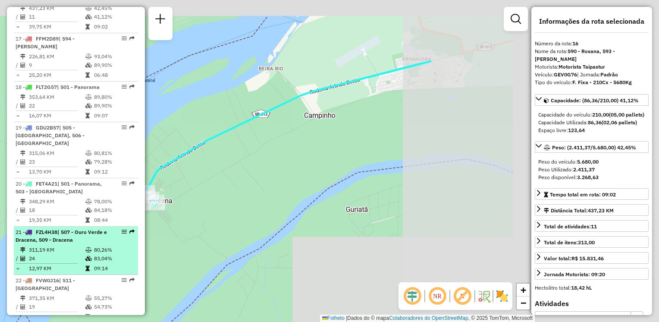
drag, startPoint x: 221, startPoint y: 218, endPoint x: 83, endPoint y: 241, distance: 140.4
click at [90, 242] on hb-router-mapa "Informações da Sessão 1286194 - [DATE] Criação: [DATE] 18:20 Depósito: CDD Pres…" at bounding box center [329, 161] width 659 height 322
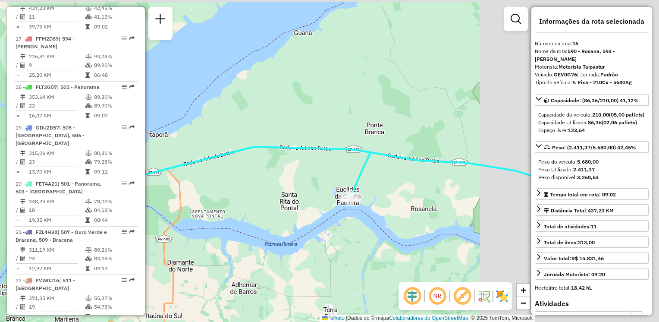
drag, startPoint x: 389, startPoint y: 172, endPoint x: 173, endPoint y: 207, distance: 218.9
click at [159, 216] on div "Janela de atendimento Grade de atendimento Capacidade Transportadoras Veículos …" at bounding box center [329, 161] width 659 height 322
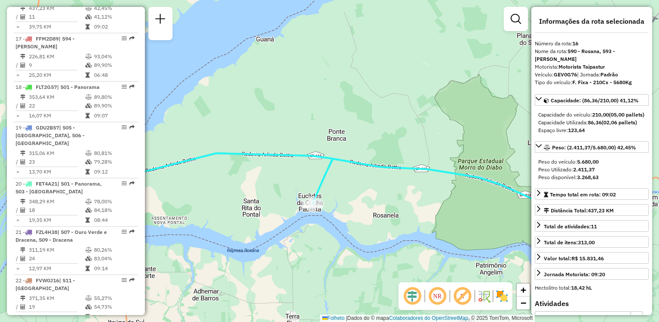
drag, startPoint x: 408, startPoint y: 194, endPoint x: 373, endPoint y: 182, distance: 36.8
click at [373, 182] on div "Janela de atendimento Grade de atendimento Capacidade Transportadoras Veículos …" at bounding box center [329, 161] width 659 height 322
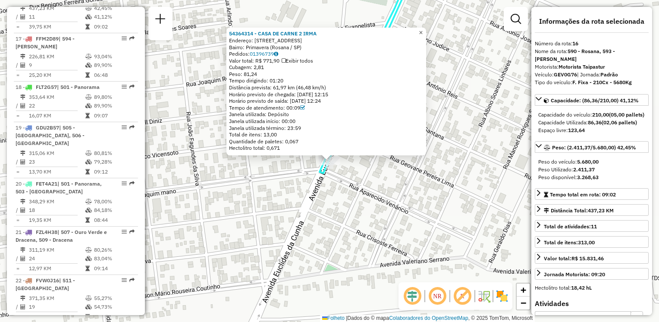
click at [423, 30] on span "×" at bounding box center [421, 32] width 4 height 7
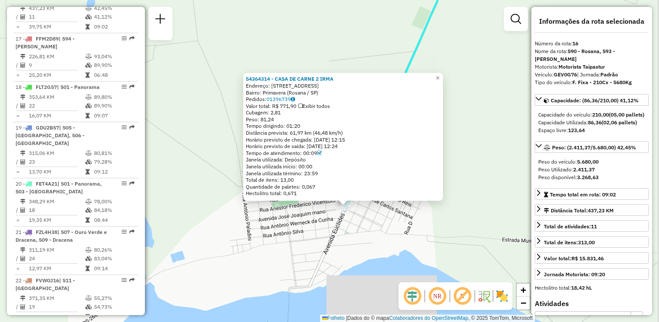
drag, startPoint x: 427, startPoint y: 222, endPoint x: 369, endPoint y: 232, distance: 59.1
click at [369, 232] on div "54364314 - CASA DE CARNE 2 [PERSON_NAME]: [STREET_ADDRESS] Pedidos: 01396739 Va…" at bounding box center [329, 161] width 659 height 322
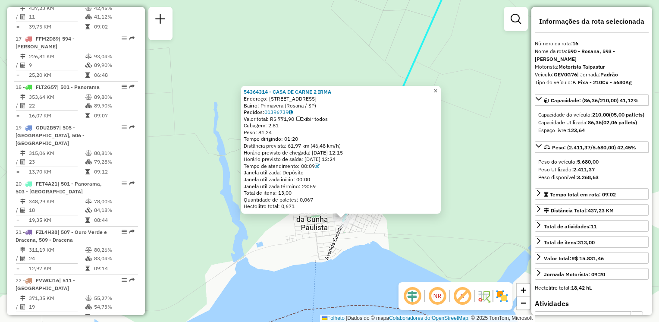
drag, startPoint x: 444, startPoint y: 91, endPoint x: 443, endPoint y: 101, distance: 10.4
click at [437, 91] on span "×" at bounding box center [435, 90] width 4 height 7
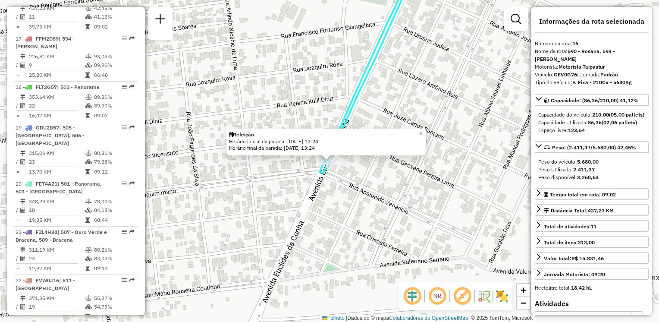
click at [315, 168] on div "Rota 16 - Placa GEV0G76 54364314 - CASA DE CARNE 2 IRMA Rota 16 - Placa GEV0G76…" at bounding box center [329, 161] width 659 height 322
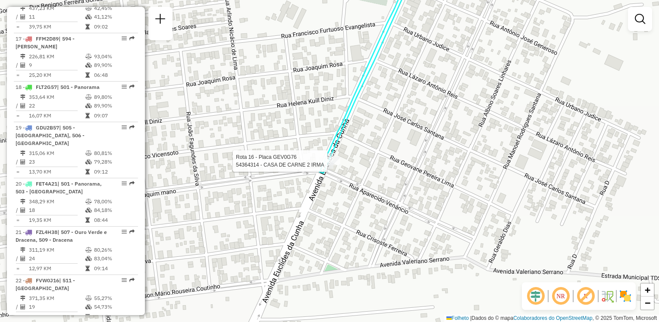
select select "**********"
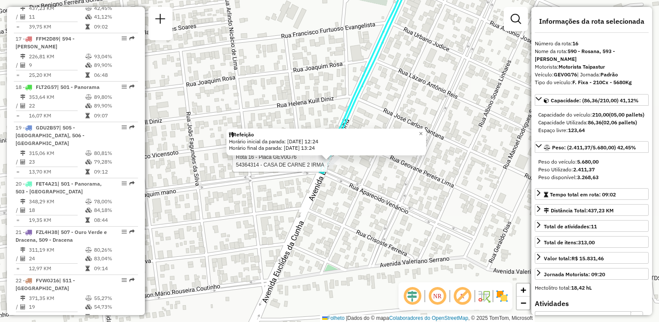
click at [325, 165] on div at bounding box center [330, 161] width 22 height 9
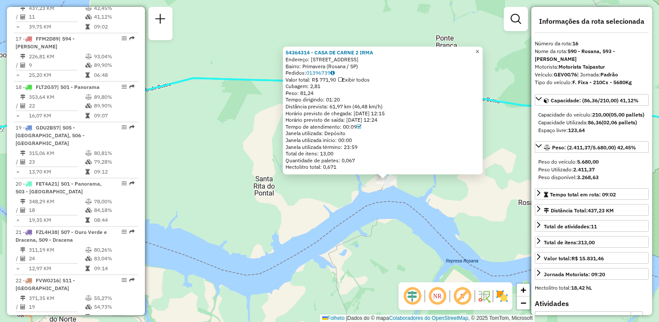
click at [479, 49] on span "×" at bounding box center [477, 51] width 4 height 7
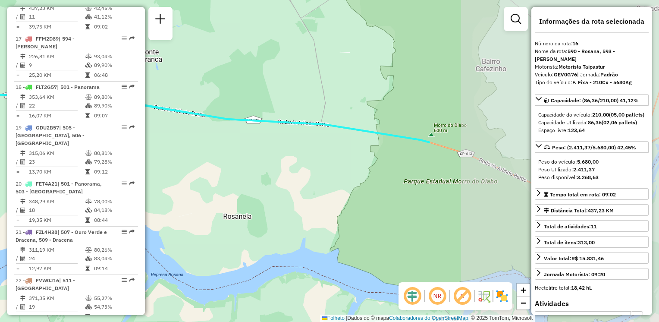
drag, startPoint x: 475, startPoint y: 154, endPoint x: 298, endPoint y: 146, distance: 177.0
click at [182, 166] on div "Janela de atendimento Grade de atendimento Capacidade Transportadoras Veículos …" at bounding box center [329, 161] width 659 height 322
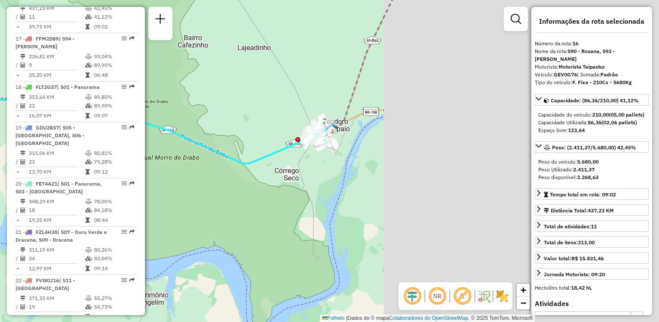
drag, startPoint x: 283, startPoint y: 143, endPoint x: 146, endPoint y: 130, distance: 137.7
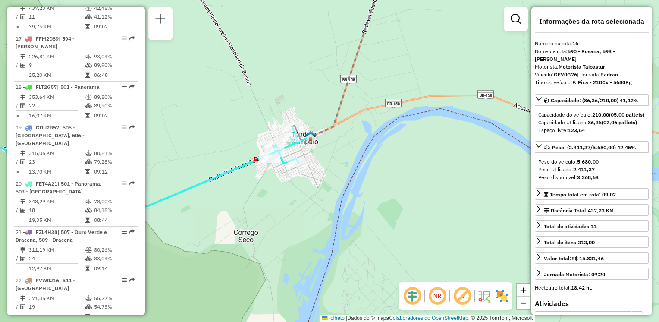
click at [316, 162] on div "Janela de atendimento Grade de atendimento Capacidade Transportadoras Veículos …" at bounding box center [329, 161] width 659 height 322
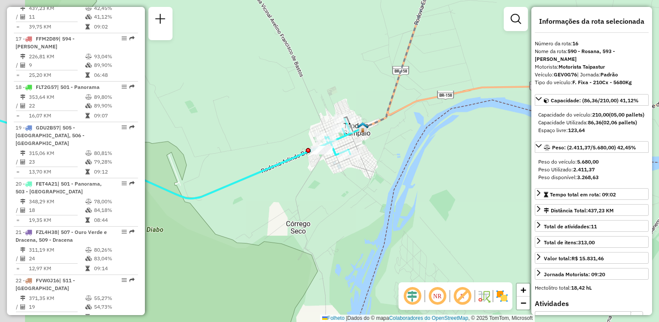
drag, startPoint x: 316, startPoint y: 160, endPoint x: 367, endPoint y: 154, distance: 51.7
click at [367, 154] on div "Janela de atendimento Grade de atendimento Capacidade Transportadoras Veículos …" at bounding box center [329, 161] width 659 height 322
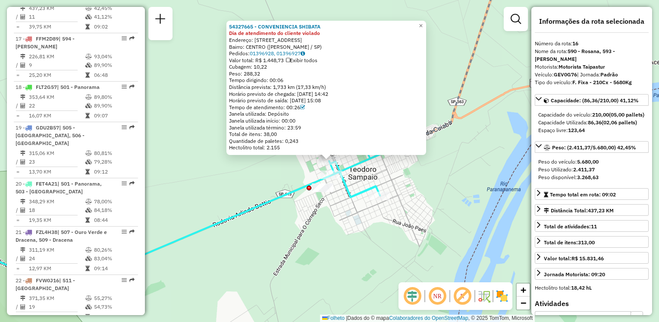
drag, startPoint x: 324, startPoint y: 198, endPoint x: 332, endPoint y: 193, distance: 9.3
click at [324, 198] on div "54327665 - CONVENIENCIA SHIBATA Dia de atendimento do cliente violado Endereço:…" at bounding box center [329, 161] width 659 height 322
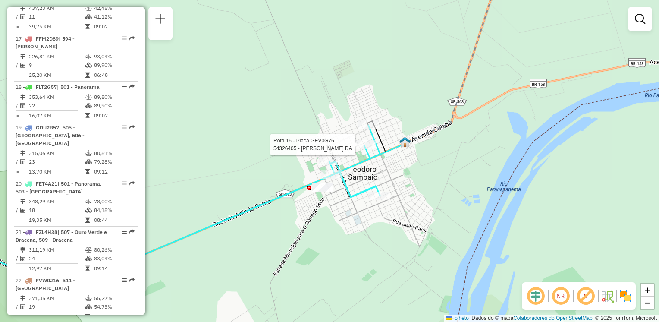
select select "**********"
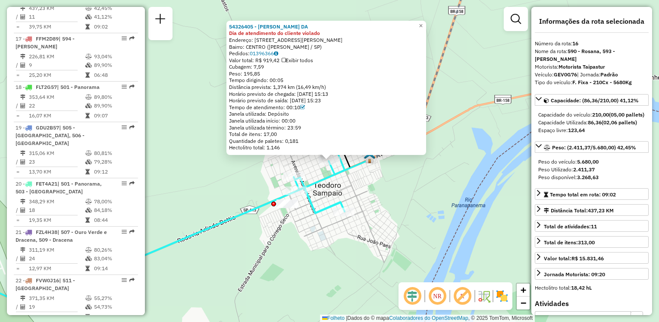
click at [411, 175] on div "54326405 - [PERSON_NAME] DA Dia de atendimento do cliente violado Endereço: [ST…" at bounding box center [329, 161] width 659 height 322
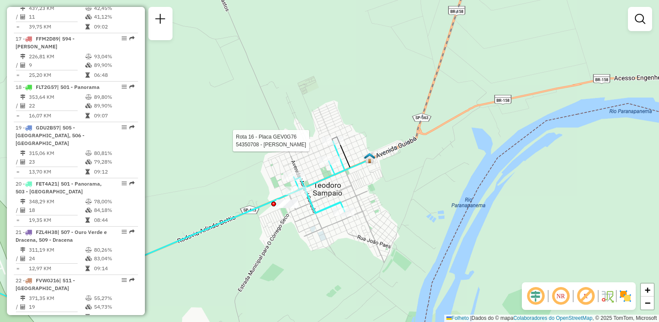
select select "**********"
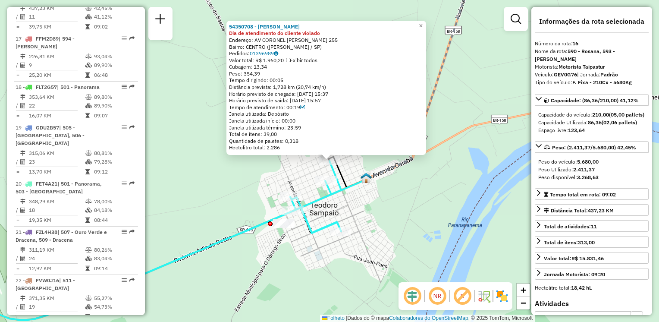
click at [427, 216] on div "54350708 - [PERSON_NAME] ZAUP Dia de atendimento do cliente violado Endereço: A…" at bounding box center [329, 161] width 659 height 322
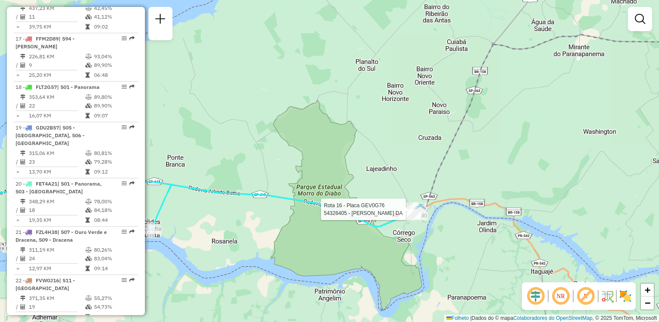
select select "**********"
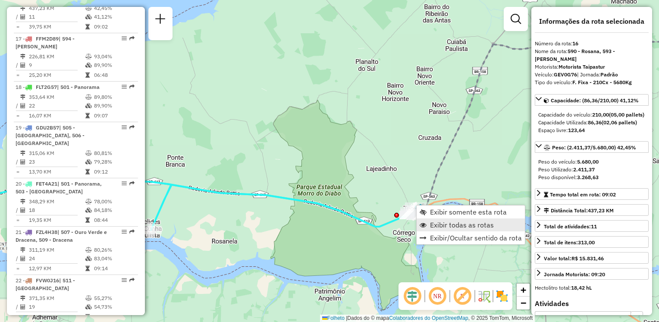
click at [448, 221] on span "Exibir todas as rotas" at bounding box center [462, 224] width 64 height 7
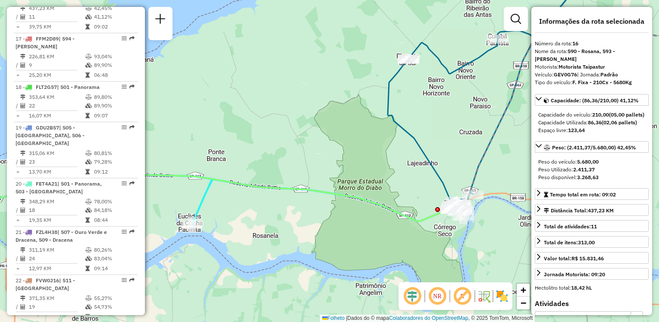
drag, startPoint x: 345, startPoint y: 248, endPoint x: 469, endPoint y: 231, distance: 125.3
click at [495, 230] on div "Janela de atendimento Grade de atendimento Capacidade Transportadoras Veículos …" at bounding box center [329, 161] width 659 height 322
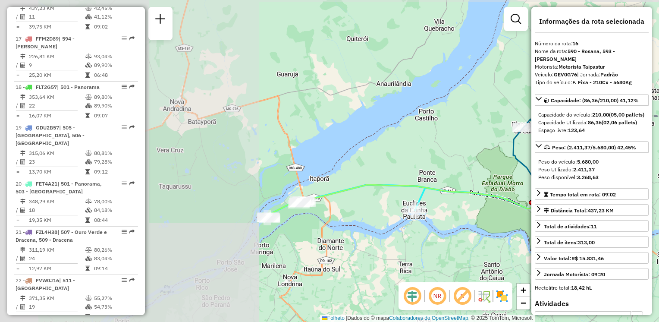
drag, startPoint x: 327, startPoint y: 229, endPoint x: 375, endPoint y: 226, distance: 48.0
click at [375, 226] on div "Janela de atendimento Grade de atendimento Capacidade Transportadoras Veículos …" at bounding box center [329, 161] width 659 height 322
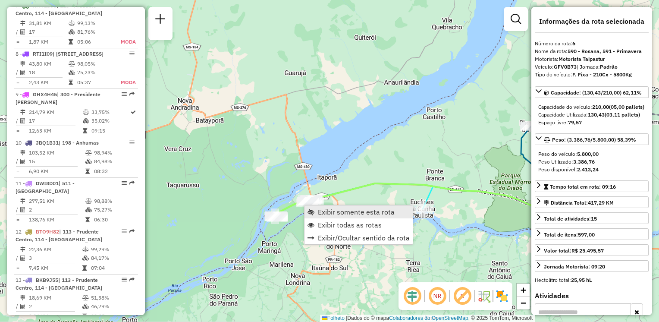
scroll to position [586, 0]
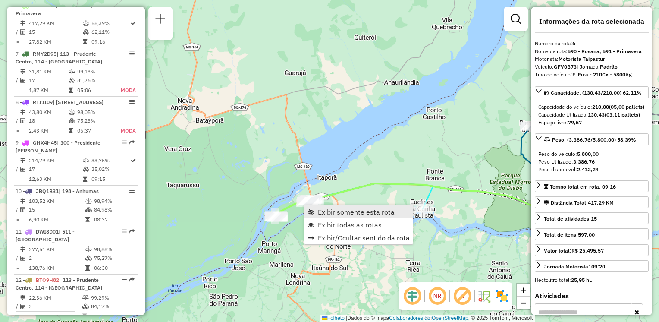
click at [320, 211] on span "Exibir somente esta rota" at bounding box center [356, 211] width 77 height 7
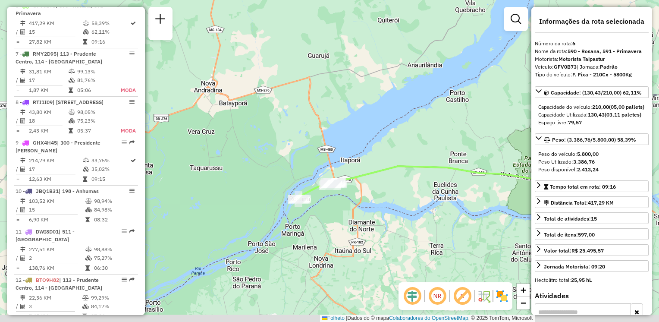
drag, startPoint x: 249, startPoint y: 216, endPoint x: 480, endPoint y: 182, distance: 233.3
click at [480, 182] on div "Janela de atendimento Grade de atendimento Capacidade Transportadoras Veículos …" at bounding box center [329, 161] width 659 height 322
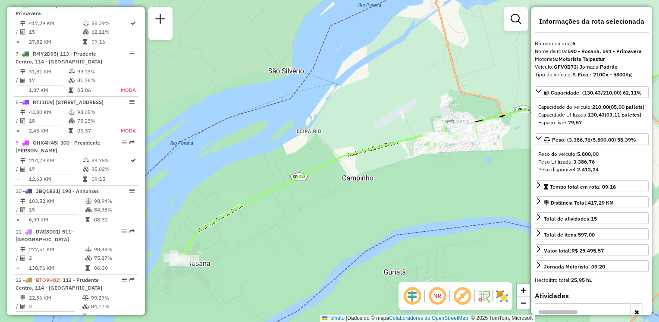
drag, startPoint x: 334, startPoint y: 192, endPoint x: 489, endPoint y: 129, distance: 167.9
click at [500, 121] on div "Janela de atendimento Grade de atendimento Capacidade Transportadoras Veículos …" at bounding box center [329, 161] width 659 height 322
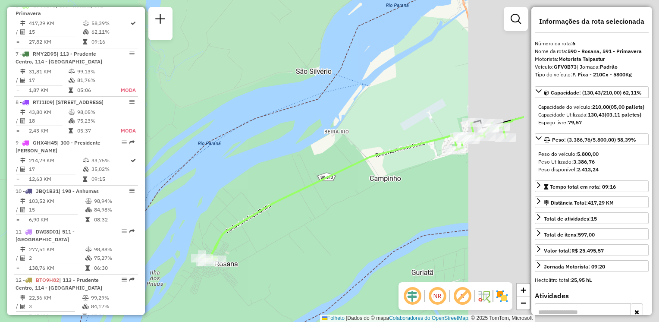
drag, startPoint x: 499, startPoint y: 189, endPoint x: 193, endPoint y: 276, distance: 318.3
click at [192, 279] on div "Janela de atendimento Grade de atendimento Capacidade Transportadoras Veículos …" at bounding box center [329, 161] width 659 height 322
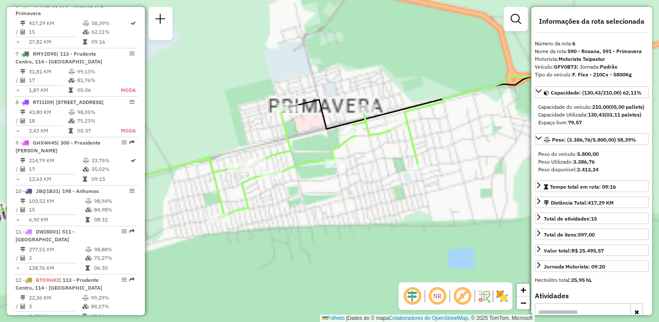
drag, startPoint x: 414, startPoint y: 159, endPoint x: 347, endPoint y: 237, distance: 102.7
click at [347, 237] on div "Janela de atendimento Grade de atendimento Capacidade Transportadoras Veículos …" at bounding box center [329, 161] width 659 height 322
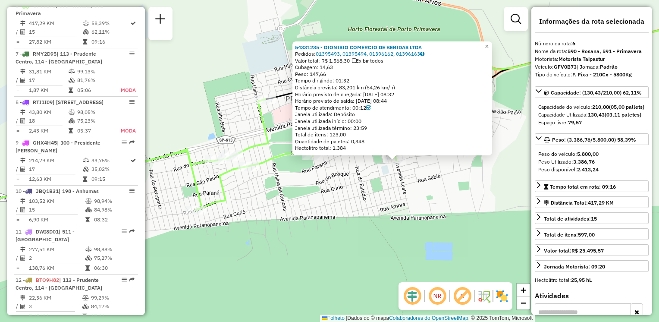
drag, startPoint x: 403, startPoint y: 221, endPoint x: 469, endPoint y: 220, distance: 66.0
click at [469, 220] on div "54331235 - DIONISIO COMERCIO DE BEBIDAS LTDA Pedidos: 01395493, 01395494, 01396…" at bounding box center [329, 161] width 659 height 322
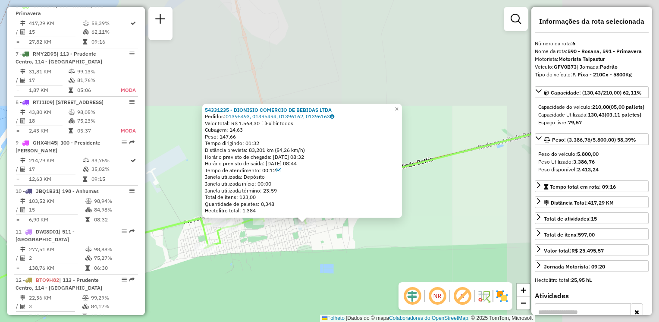
drag, startPoint x: 398, startPoint y: 221, endPoint x: 283, endPoint y: 254, distance: 120.2
click at [283, 254] on div "54331235 - DIONISIO COMERCIO DE BEBIDAS LTDA Pedidos: 01395493, 01395494, 01396…" at bounding box center [329, 161] width 659 height 322
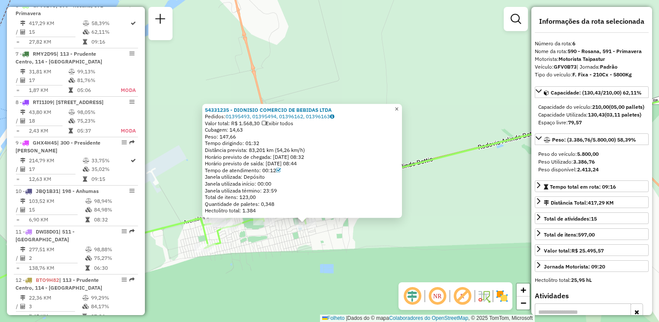
click at [398, 105] on span "×" at bounding box center [397, 108] width 4 height 7
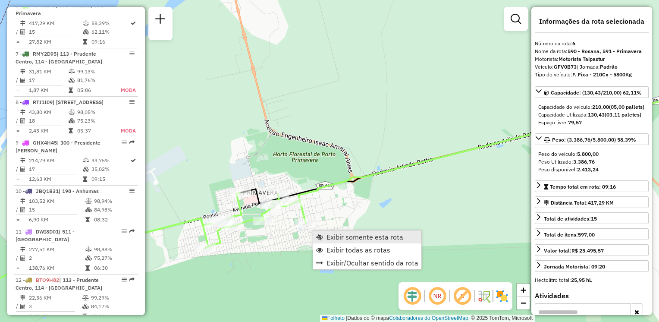
click at [344, 236] on span "Exibir somente esta rota" at bounding box center [364, 236] width 77 height 7
